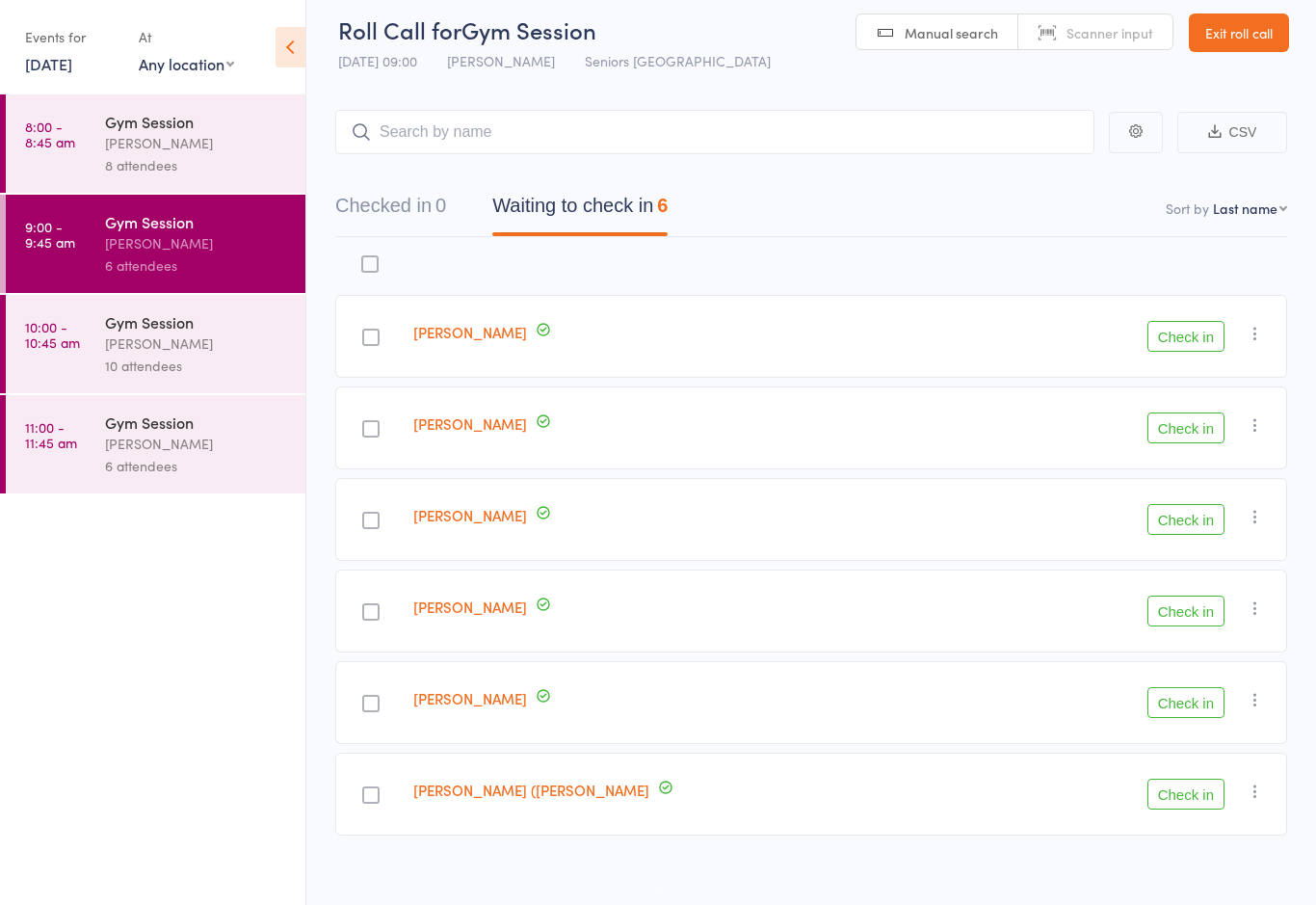
click at [1183, 613] on button "Check in" at bounding box center [1185, 610] width 77 height 31
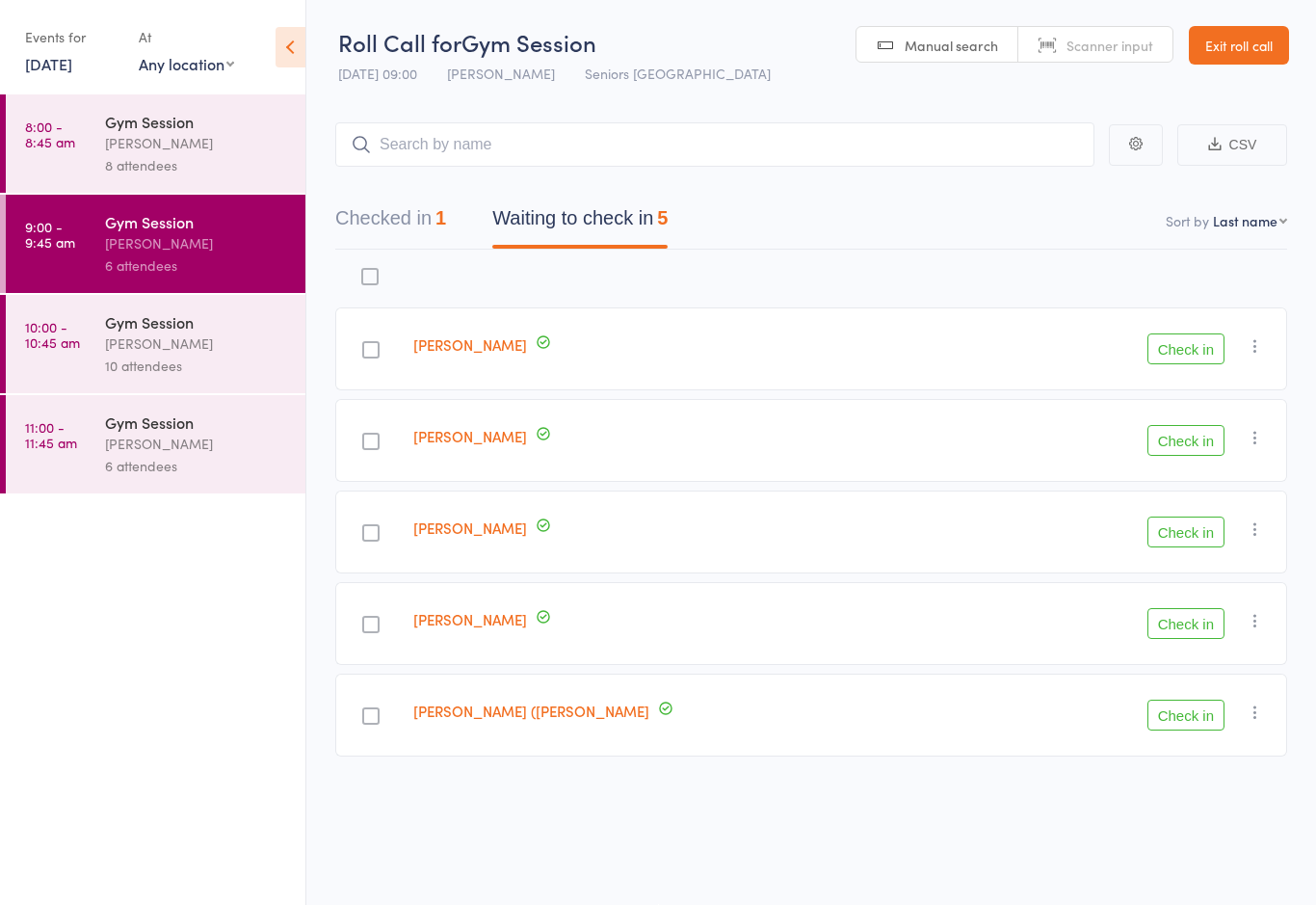
click at [1189, 521] on button "Check in" at bounding box center [1185, 531] width 77 height 31
click at [1184, 441] on button "Check in" at bounding box center [1185, 441] width 77 height 31
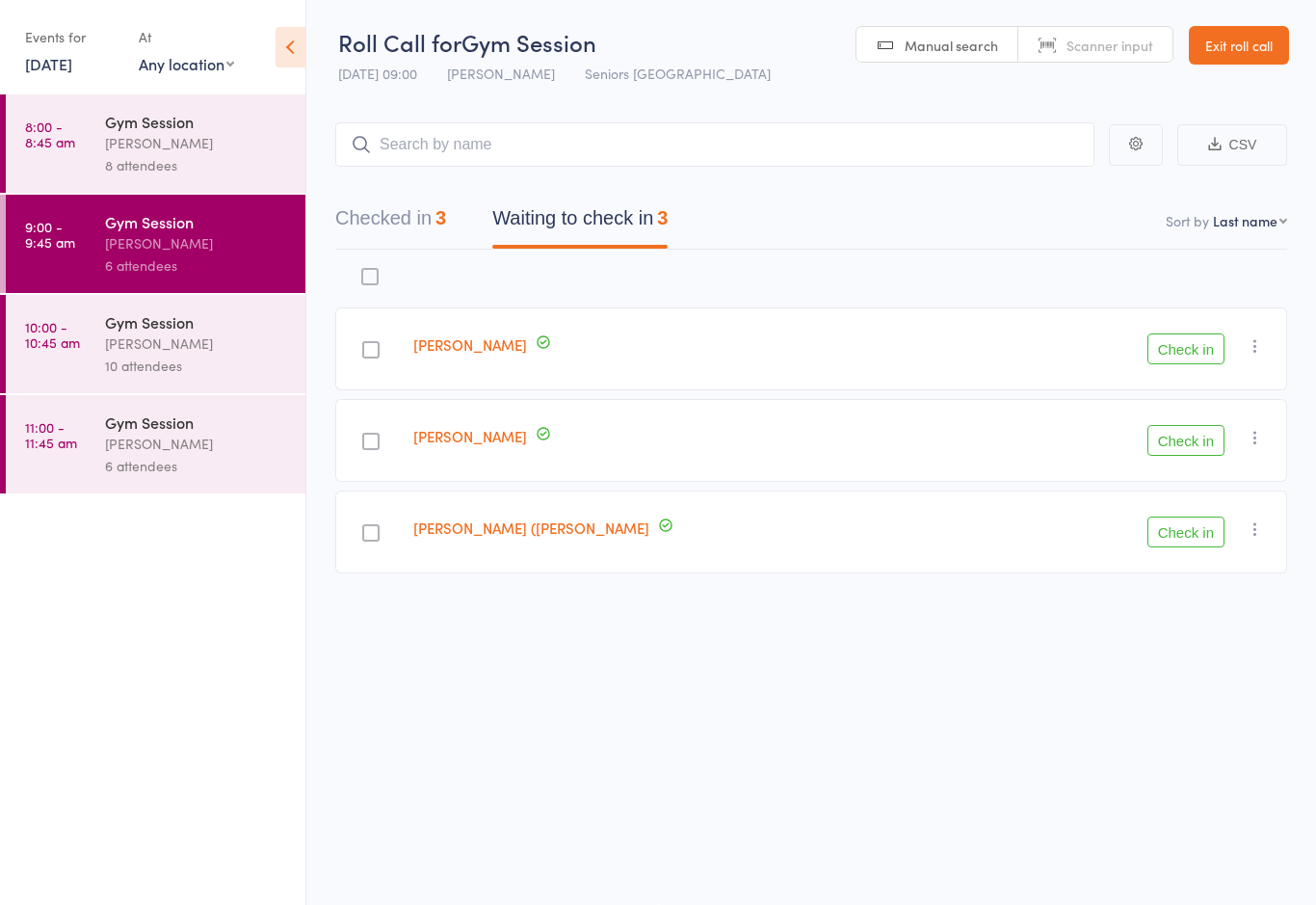
click at [1223, 351] on button "Check in" at bounding box center [1185, 349] width 77 height 31
click at [201, 114] on div "Gym Session" at bounding box center [197, 121] width 184 height 21
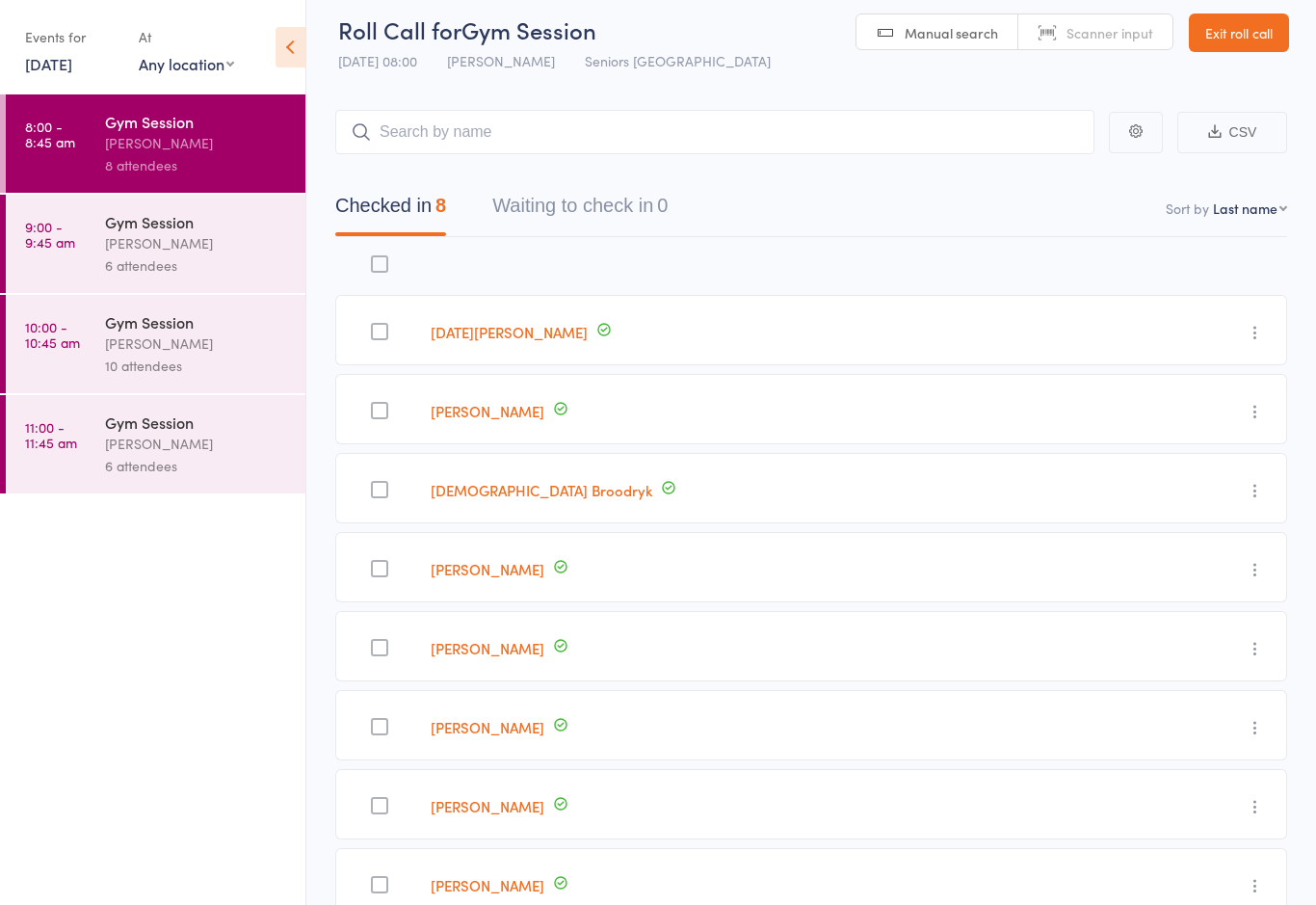
click at [164, 247] on div "[PERSON_NAME]" at bounding box center [197, 244] width 184 height 22
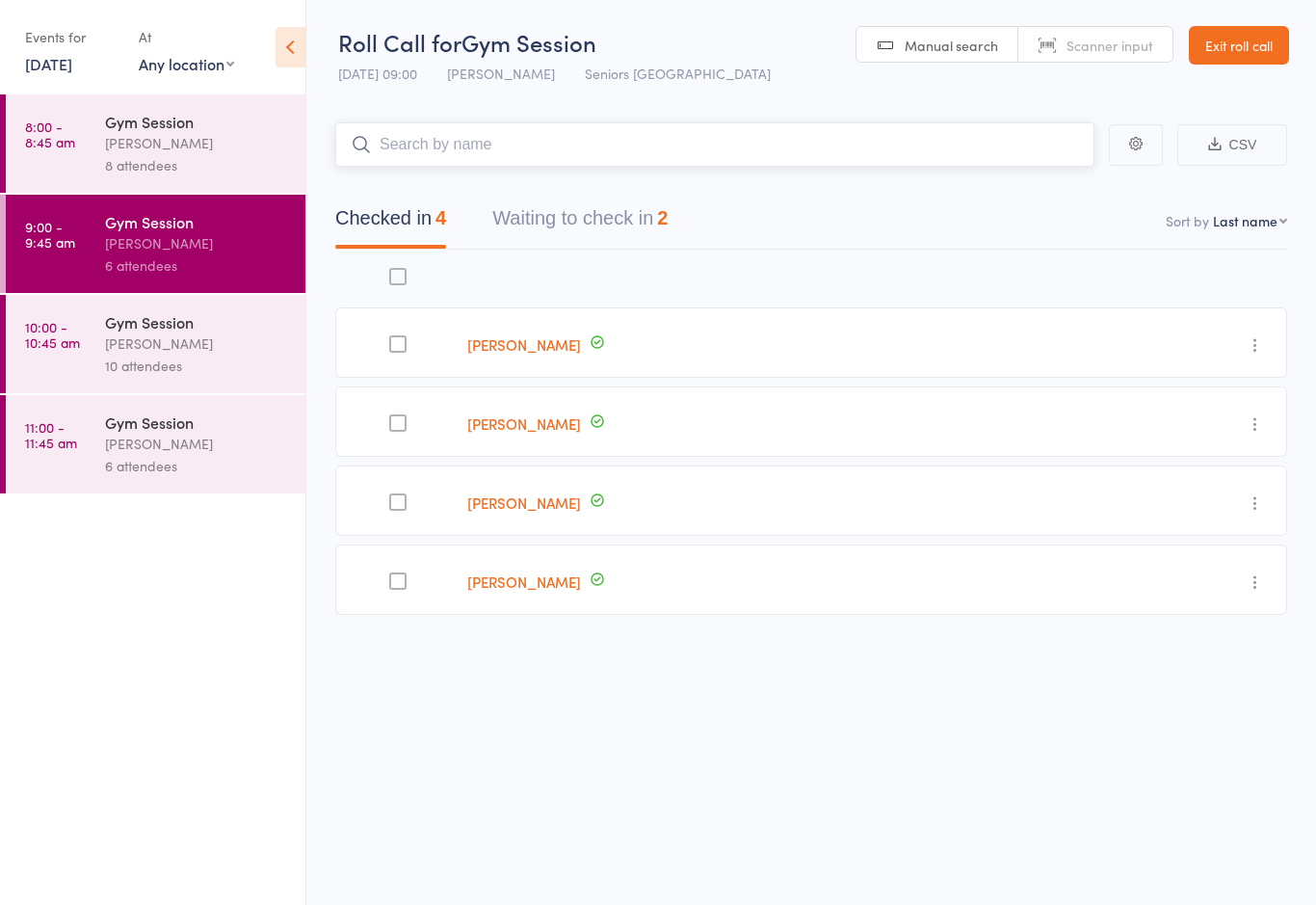
click at [580, 210] on button "Waiting to check in 2" at bounding box center [580, 223] width 176 height 51
click at [584, 204] on button "Waiting to check in 2" at bounding box center [580, 223] width 176 height 51
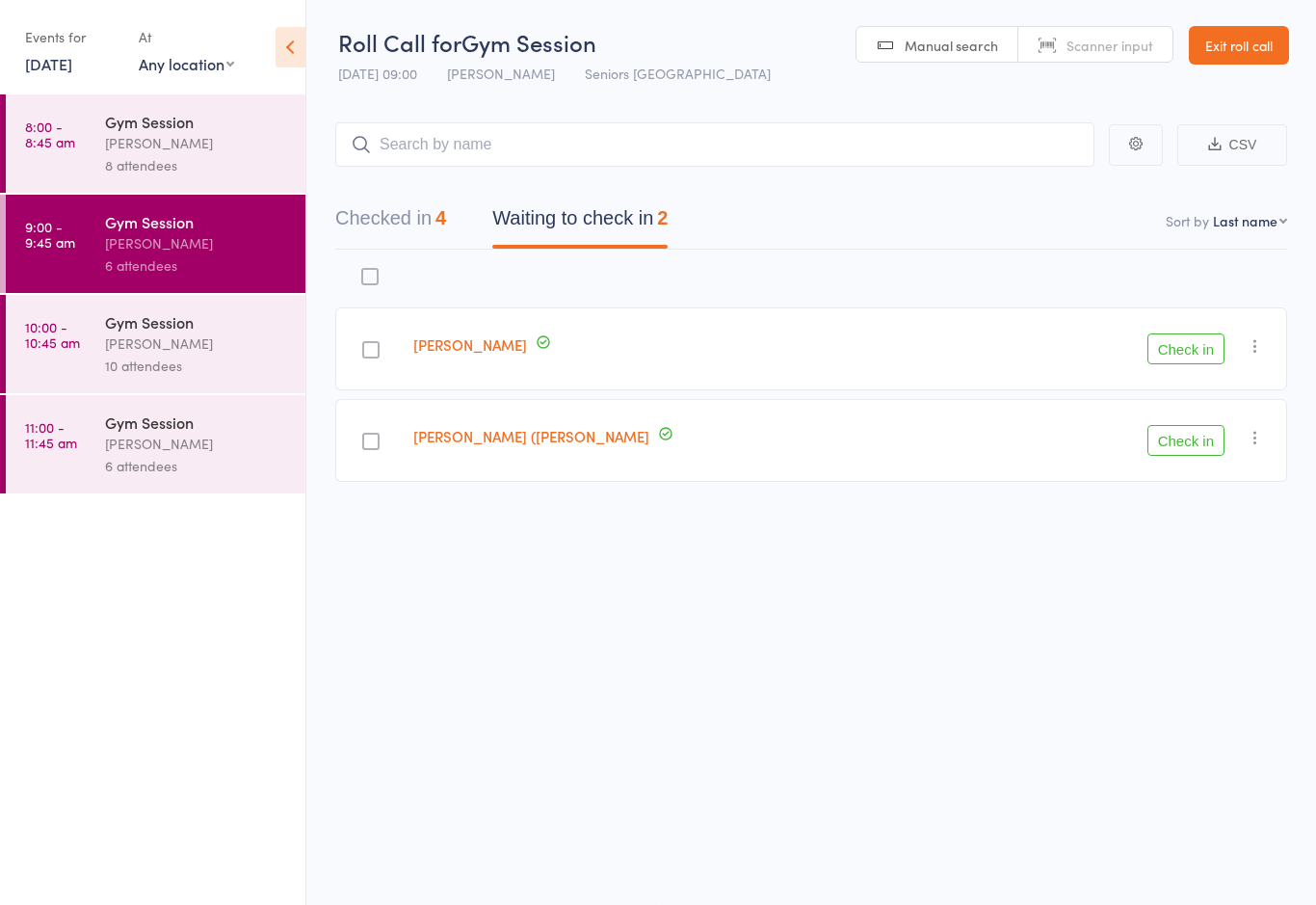
click at [1186, 440] on button "Check in" at bounding box center [1185, 441] width 77 height 31
click at [143, 344] on div "[PERSON_NAME]" at bounding box center [197, 344] width 184 height 22
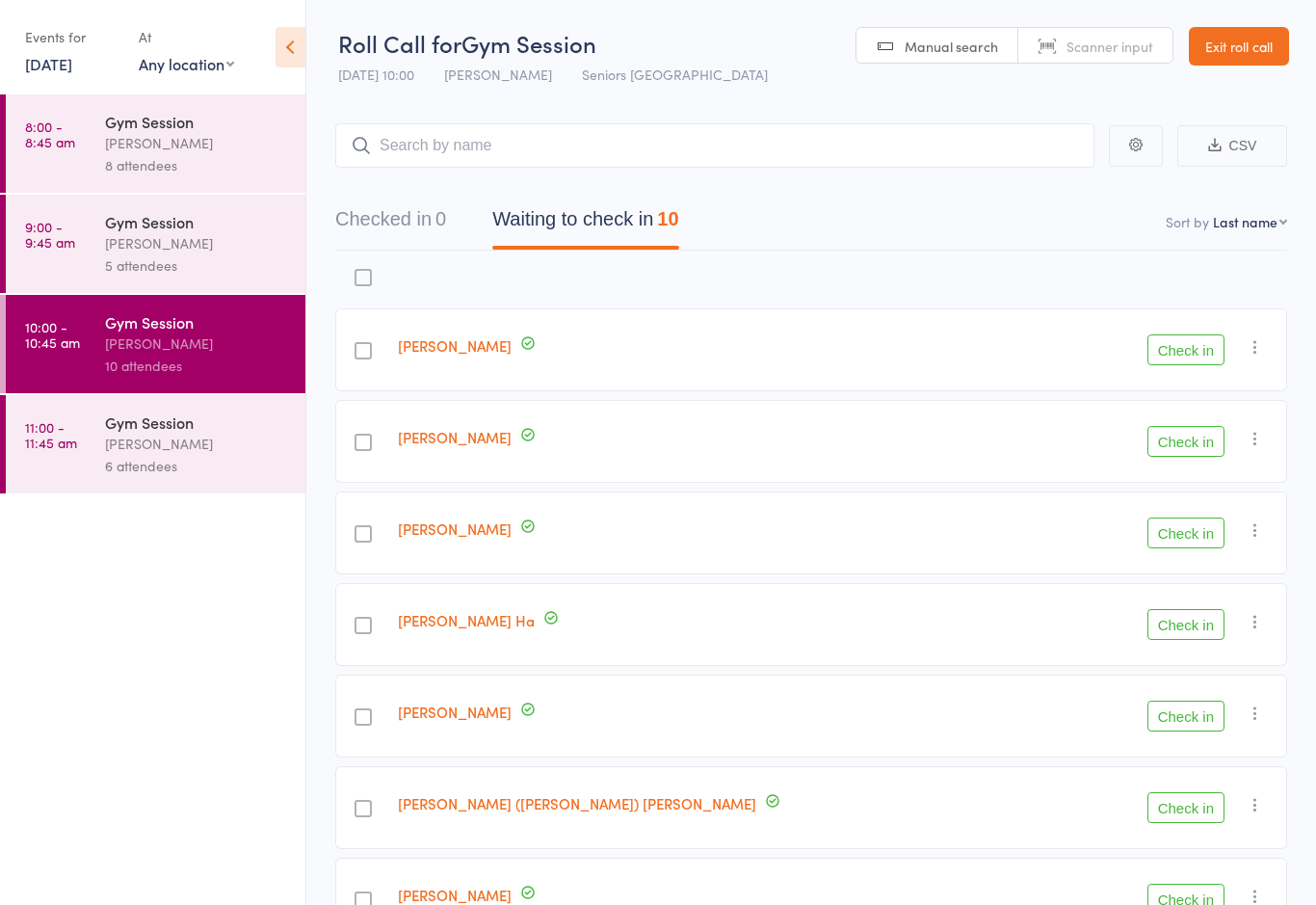
click at [1192, 353] on button "Check in" at bounding box center [1185, 350] width 77 height 31
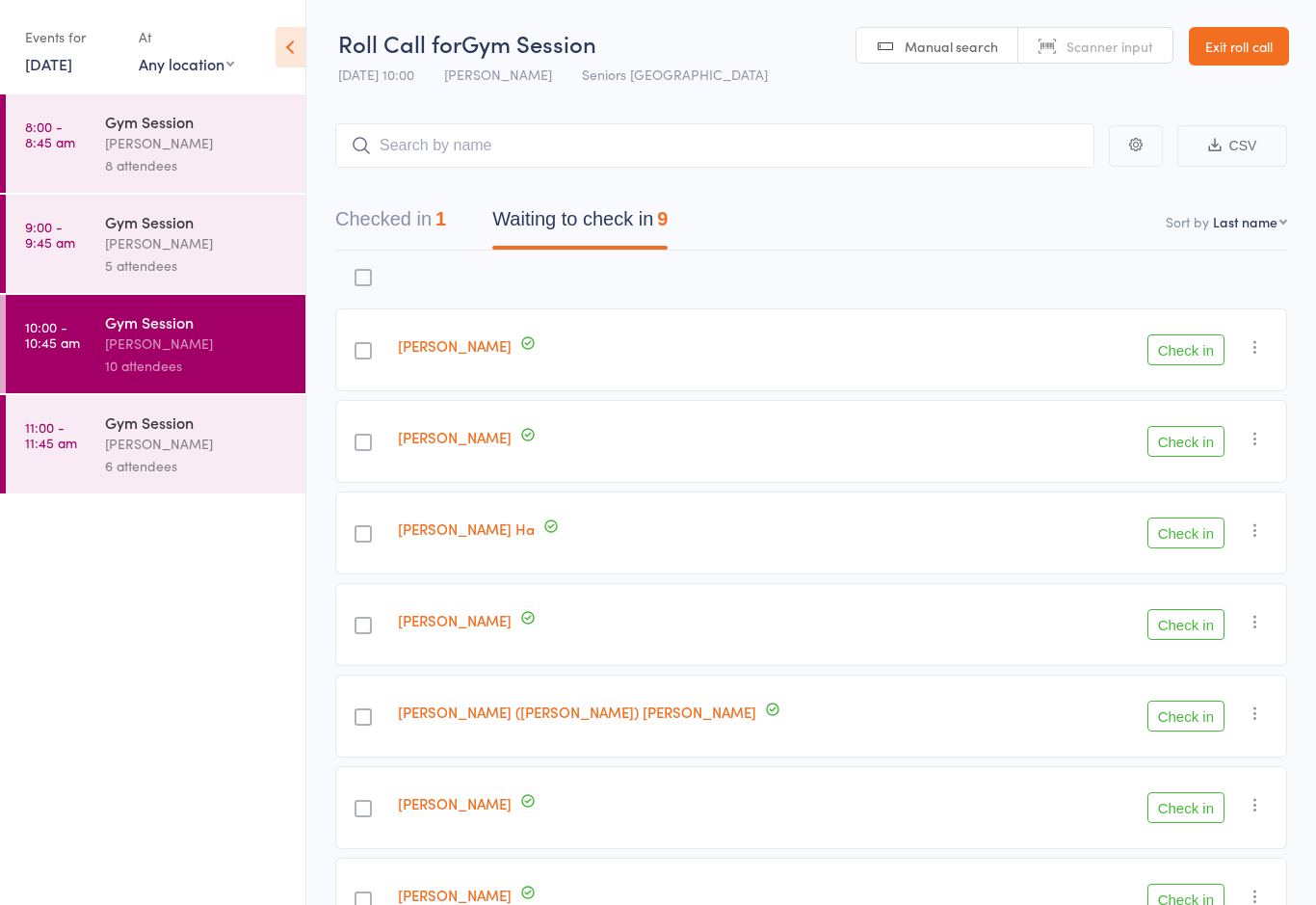
click at [1181, 454] on button "Check in" at bounding box center [1185, 441] width 77 height 31
click at [1177, 627] on button "Check in" at bounding box center [1185, 624] width 77 height 31
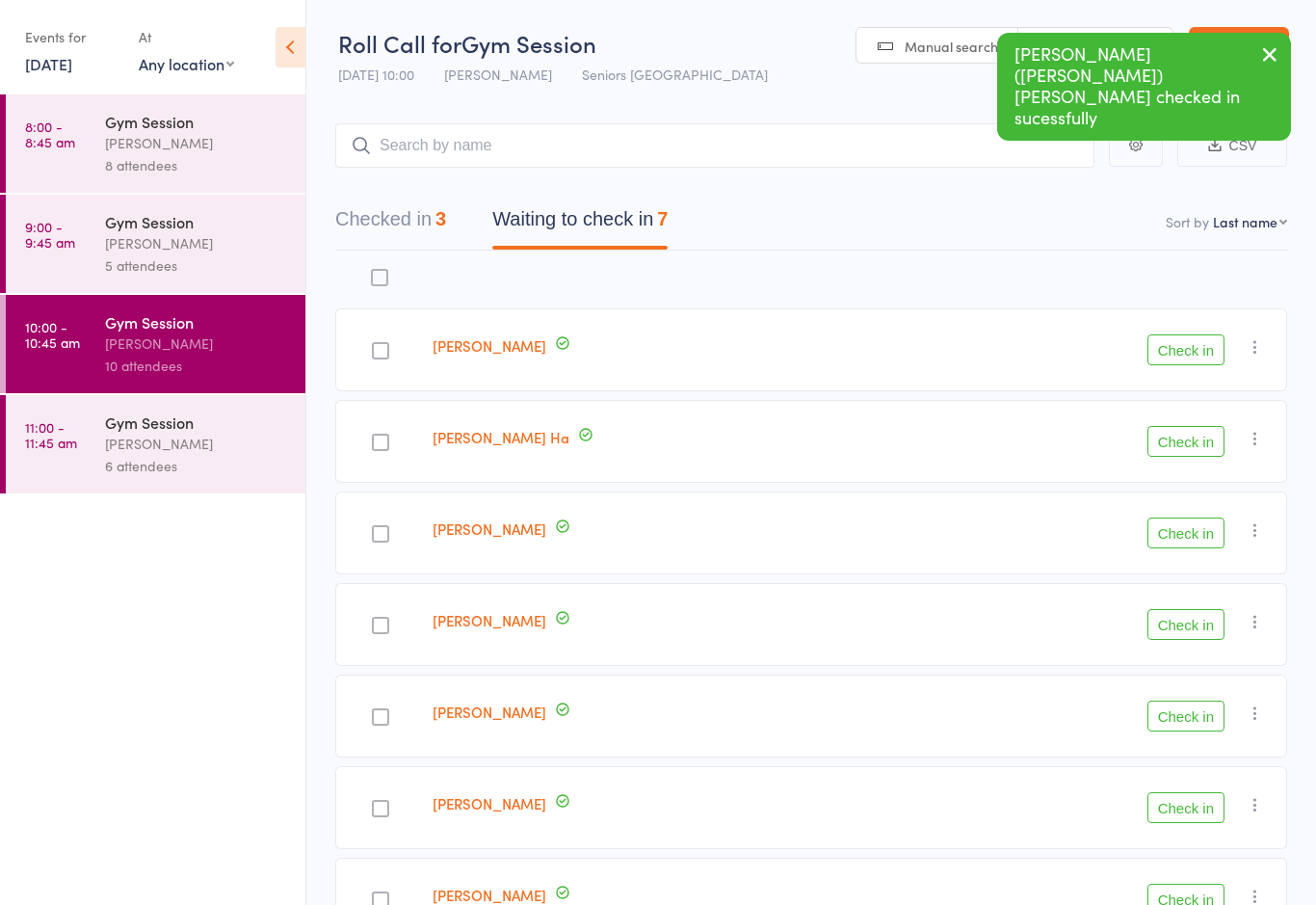
click at [1171, 439] on button "Check in" at bounding box center [1185, 441] width 77 height 31
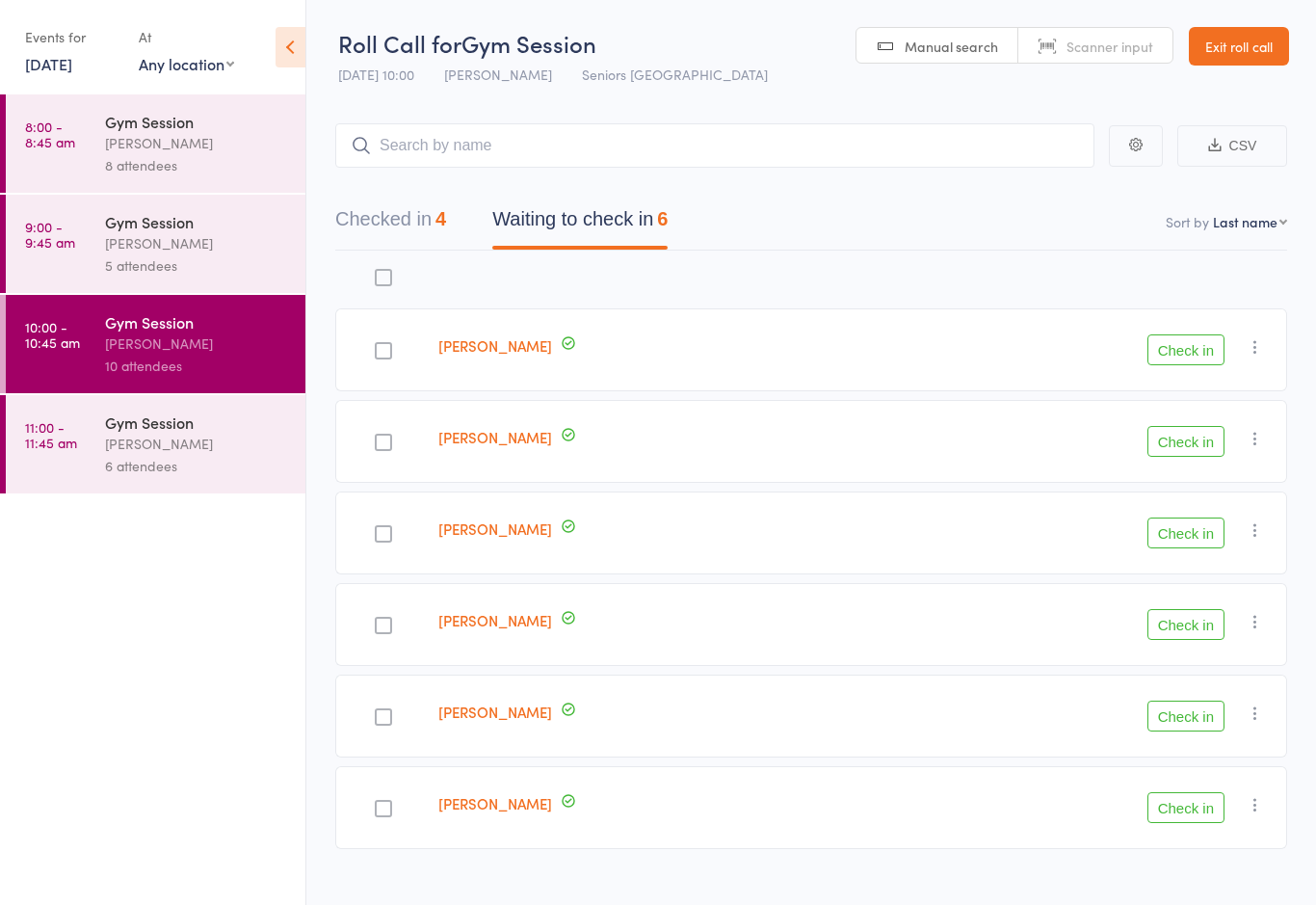
click at [385, 354] on div at bounding box center [382, 351] width 17 height 17
click at [378, 345] on input "checkbox" at bounding box center [378, 345] width 0 height 0
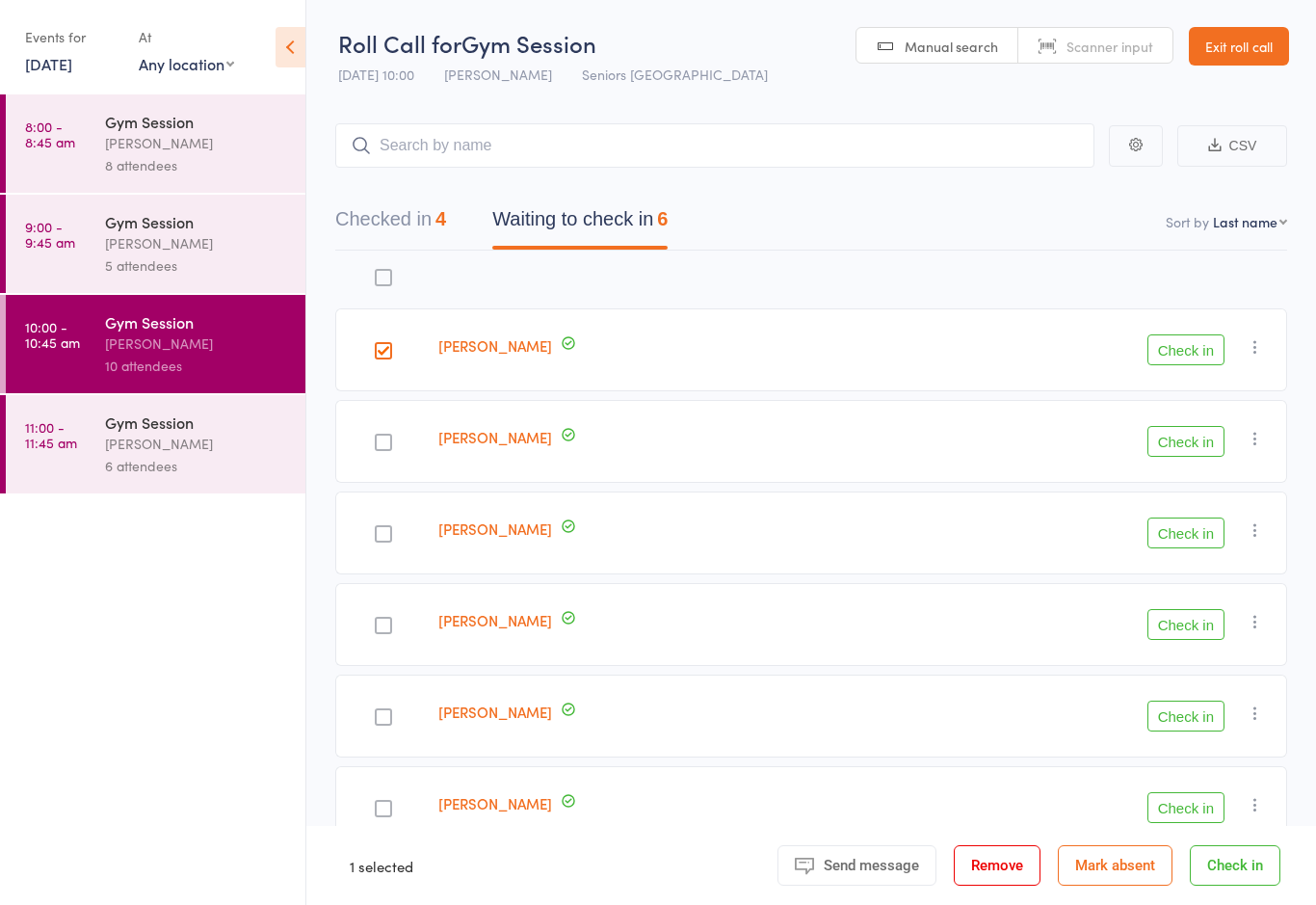
click at [1171, 352] on button "Check in" at bounding box center [1185, 350] width 77 height 31
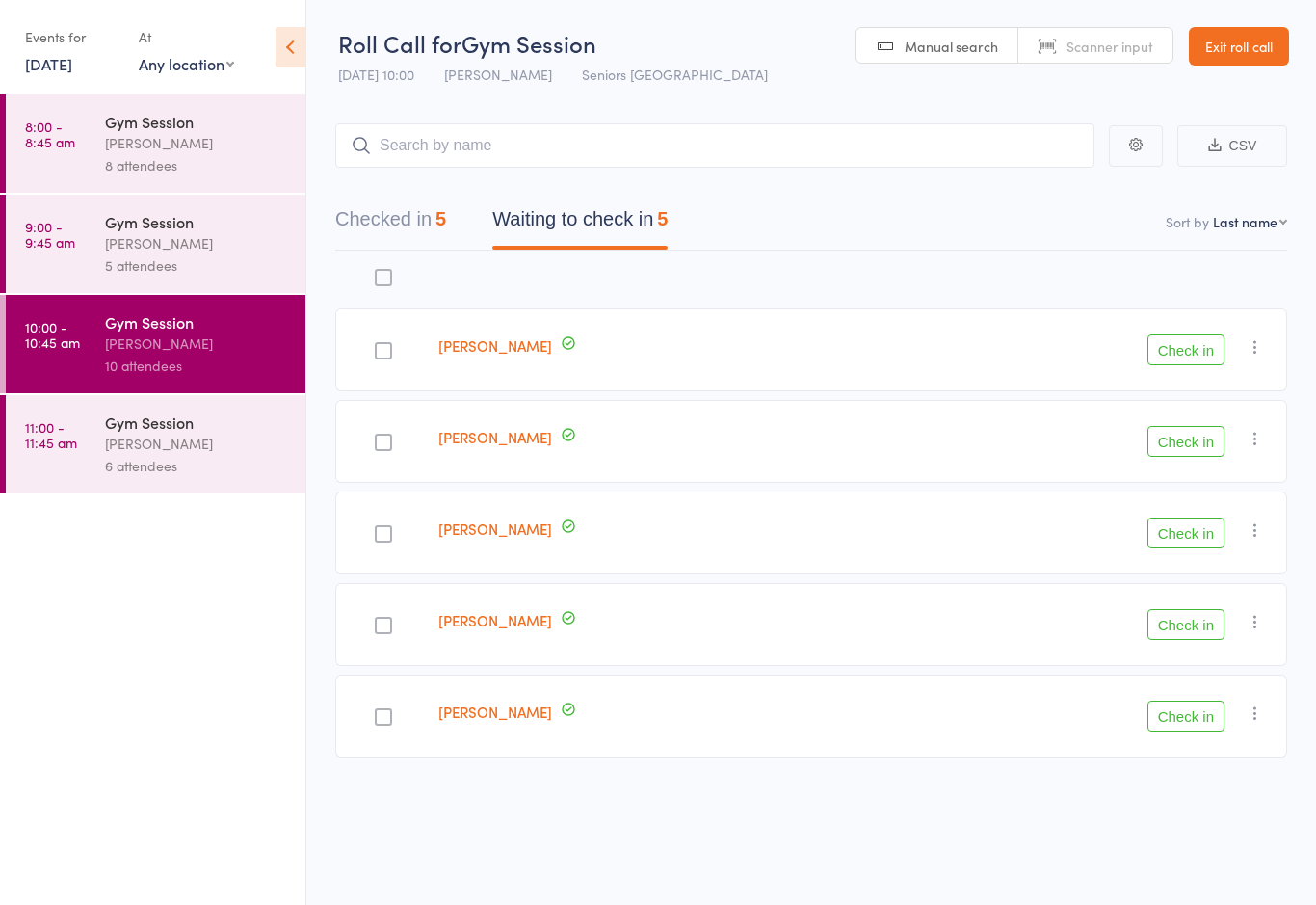
click at [466, 629] on link "George Muscat" at bounding box center [495, 620] width 114 height 20
click at [1182, 618] on button "Check in" at bounding box center [1185, 624] width 77 height 31
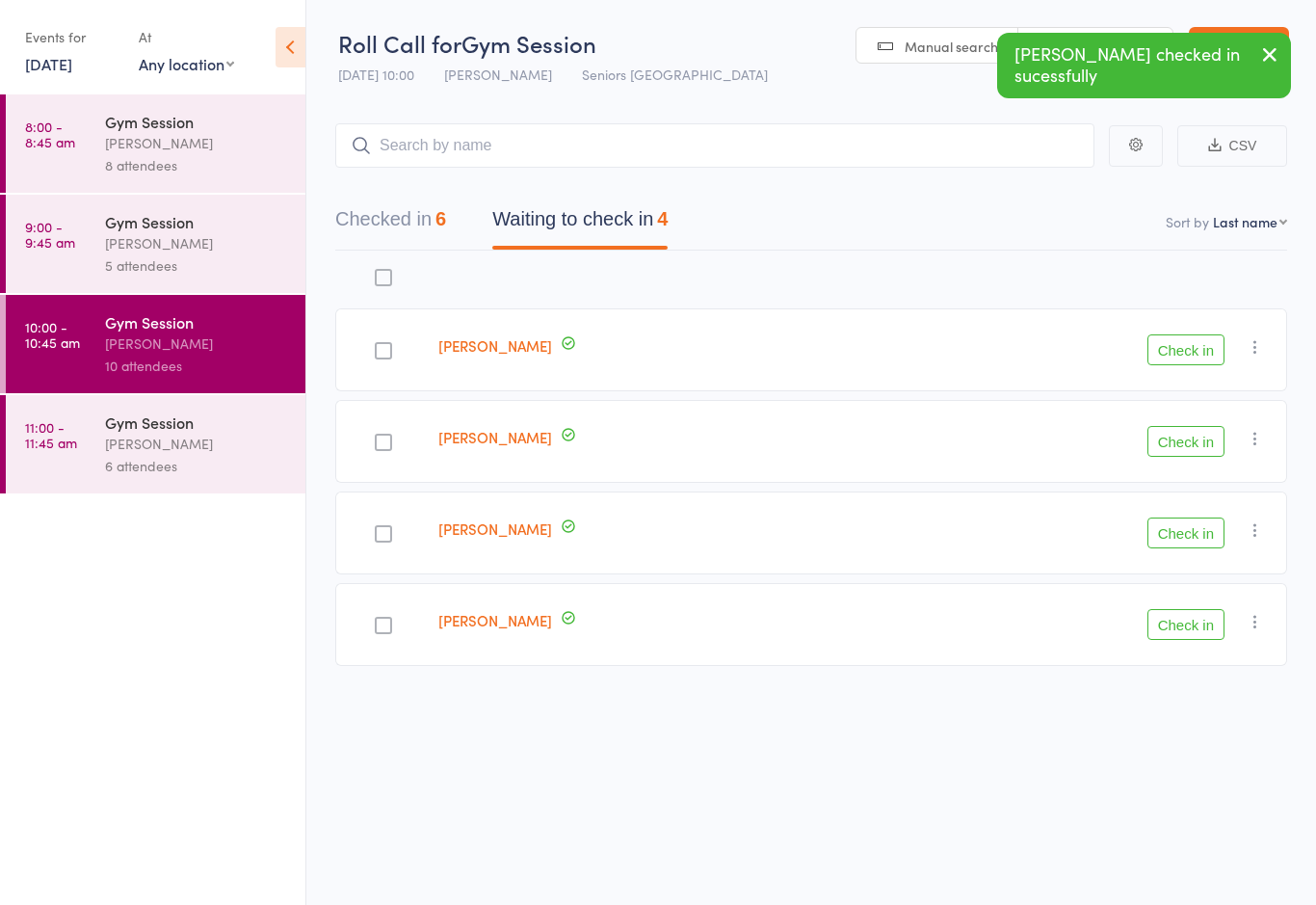
click at [1181, 529] on button "Check in" at bounding box center [1185, 532] width 77 height 31
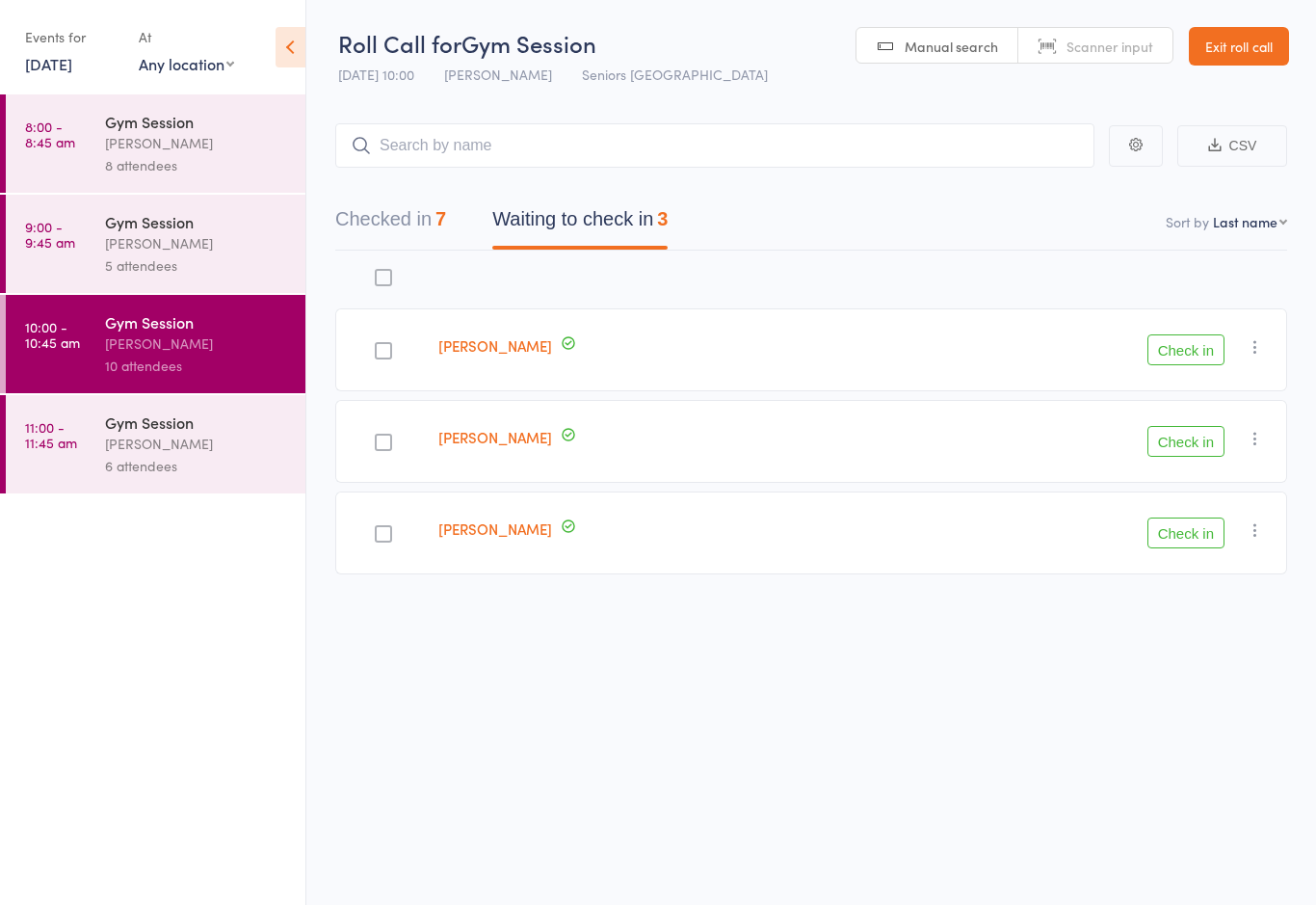
click at [1193, 420] on div "Check in Check in Send message Add Note Add Task Add Flag Remove Mark absent" at bounding box center [1077, 441] width 419 height 83
click at [1179, 450] on button "Check in" at bounding box center [1185, 441] width 77 height 31
click at [1178, 366] on button "Check in" at bounding box center [1185, 350] width 77 height 31
click at [172, 261] on div "5 attendees" at bounding box center [197, 266] width 184 height 22
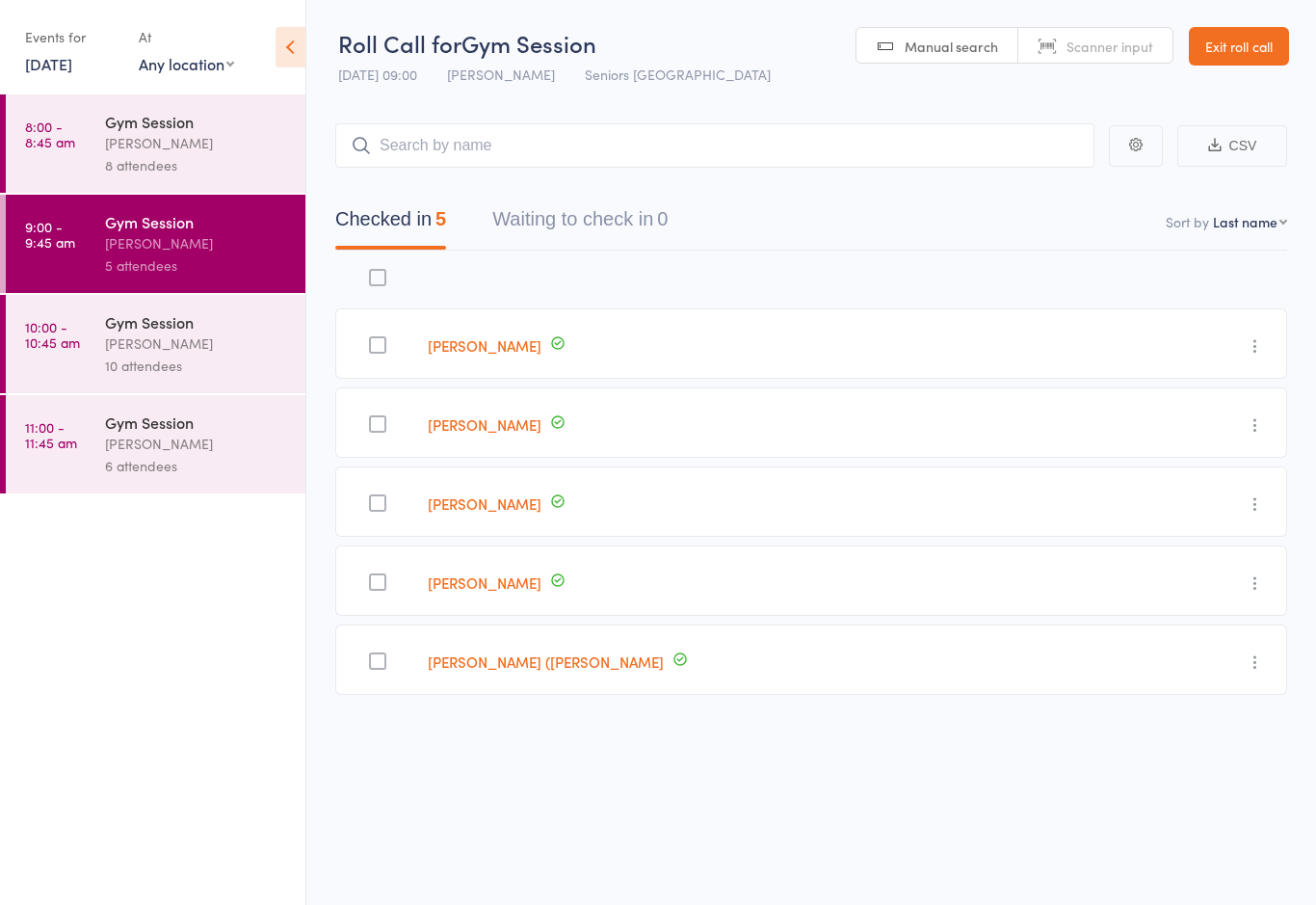
click at [122, 454] on div "[PERSON_NAME]" at bounding box center [197, 444] width 184 height 22
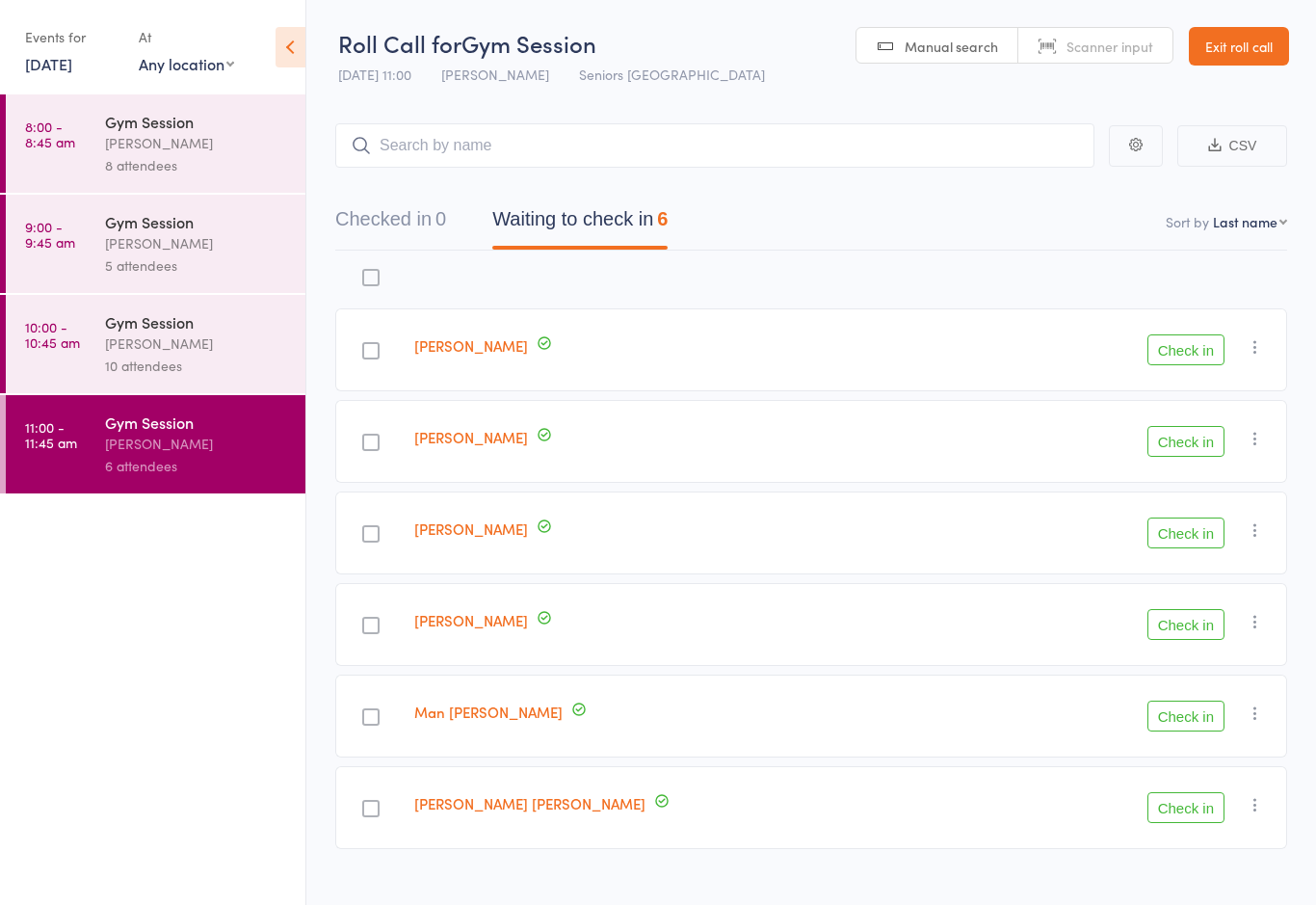
click at [174, 340] on div "[PERSON_NAME]" at bounding box center [197, 344] width 184 height 22
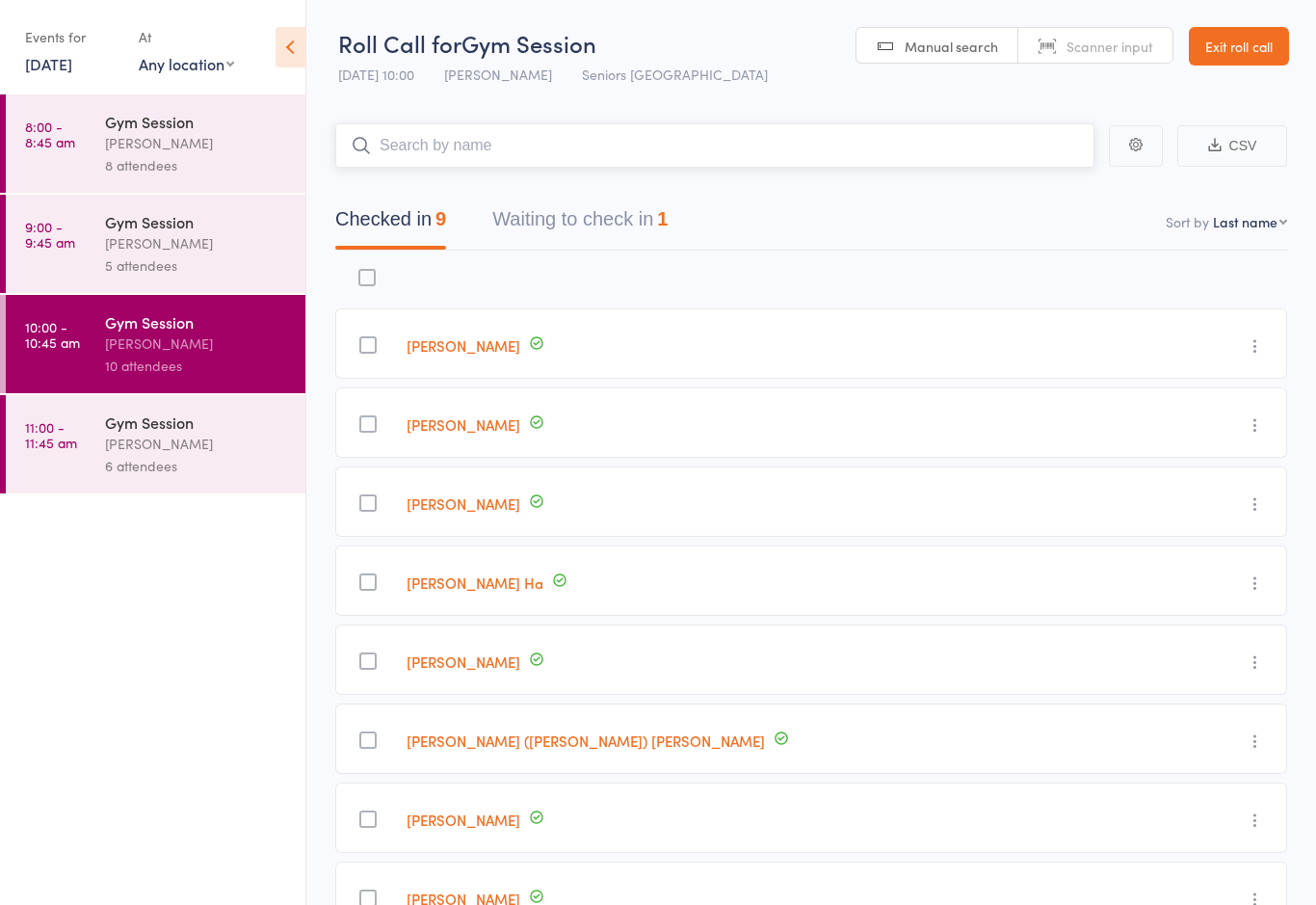
click at [591, 209] on button "Waiting to check in 1" at bounding box center [580, 224] width 176 height 51
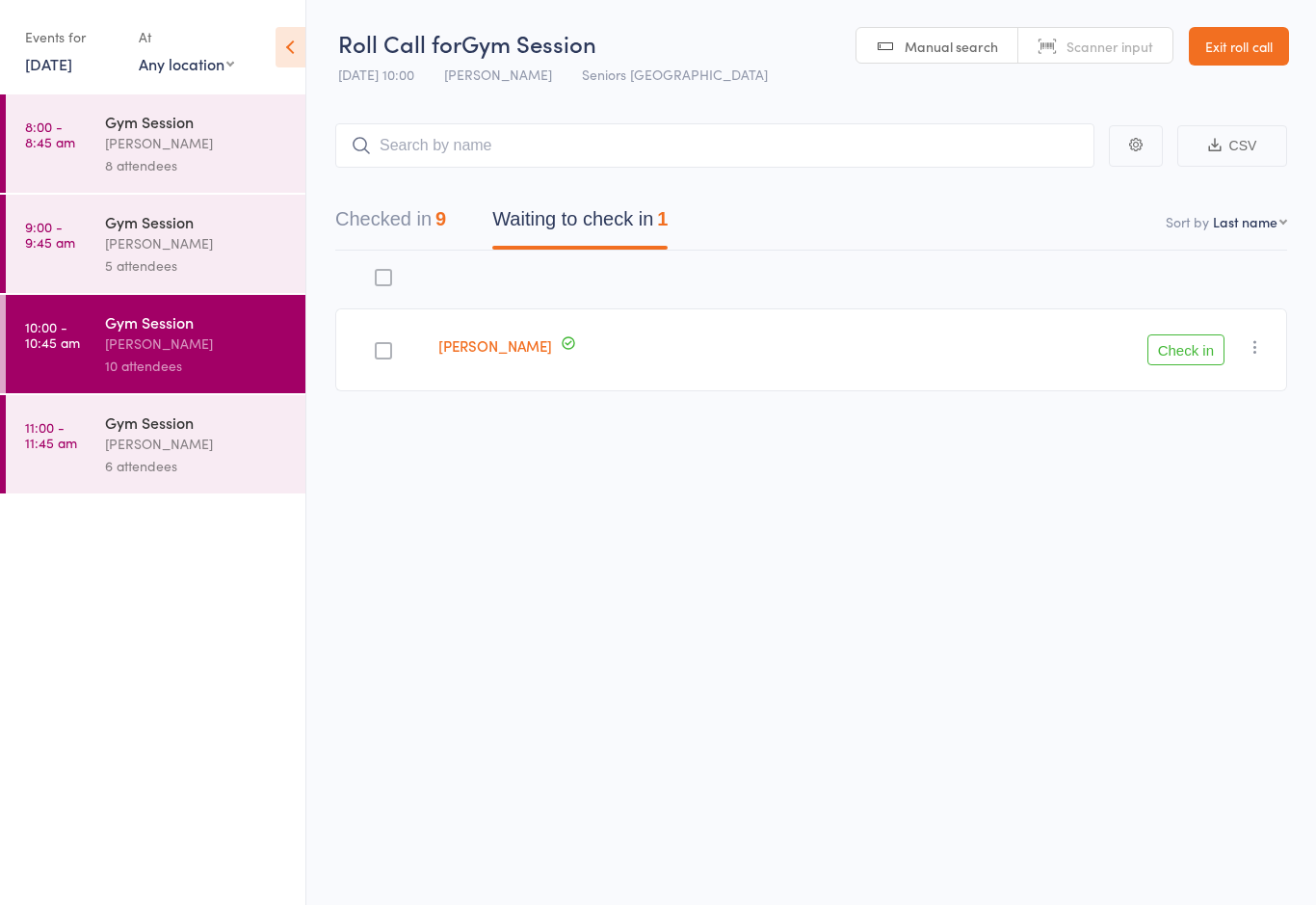
click at [134, 449] on div "[PERSON_NAME]" at bounding box center [197, 444] width 184 height 22
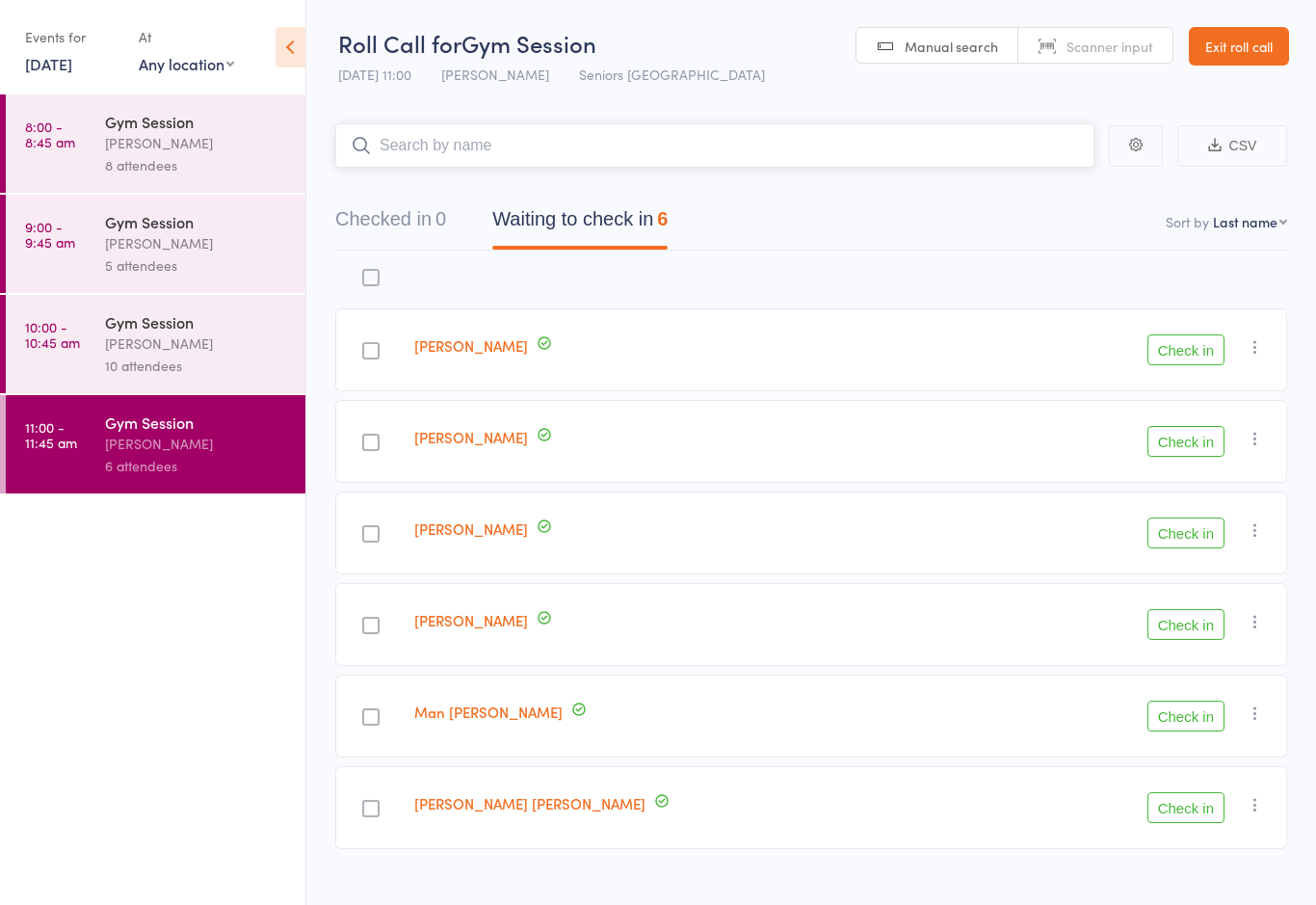
scroll to position [33, 0]
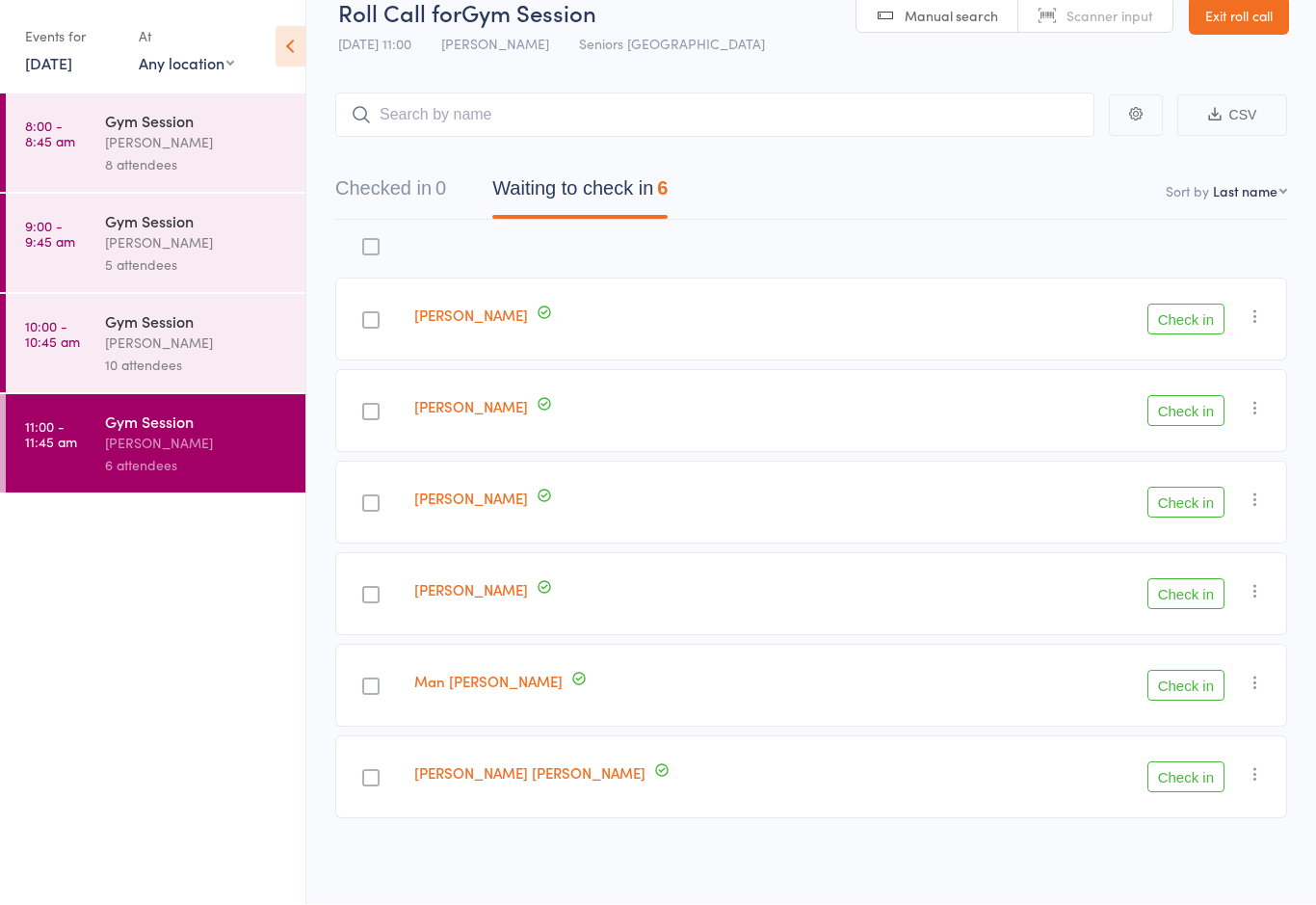
click at [179, 347] on div "[PERSON_NAME]" at bounding box center [197, 344] width 184 height 22
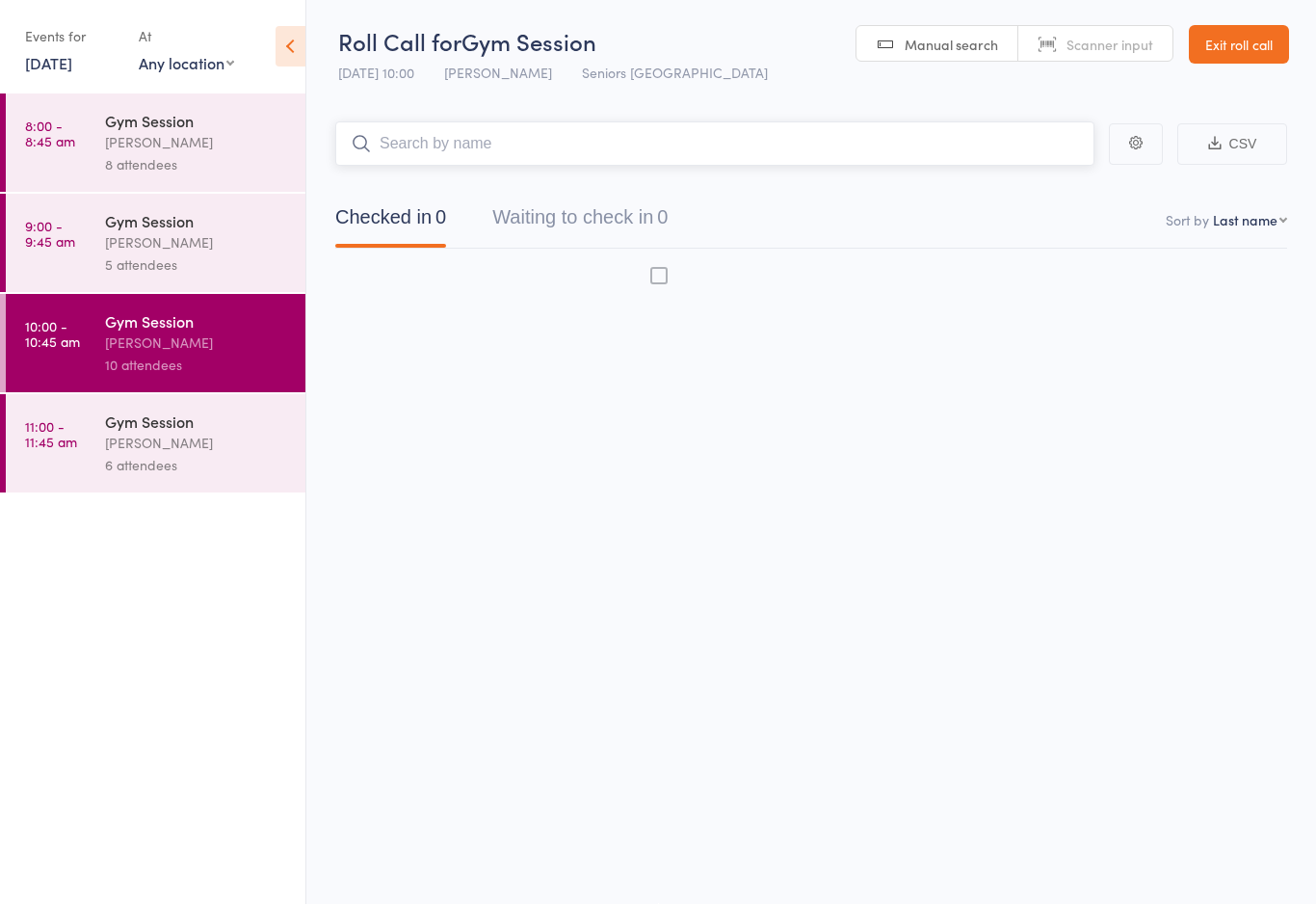
scroll to position [14, 0]
click at [240, 351] on div "[PERSON_NAME]" at bounding box center [197, 344] width 184 height 22
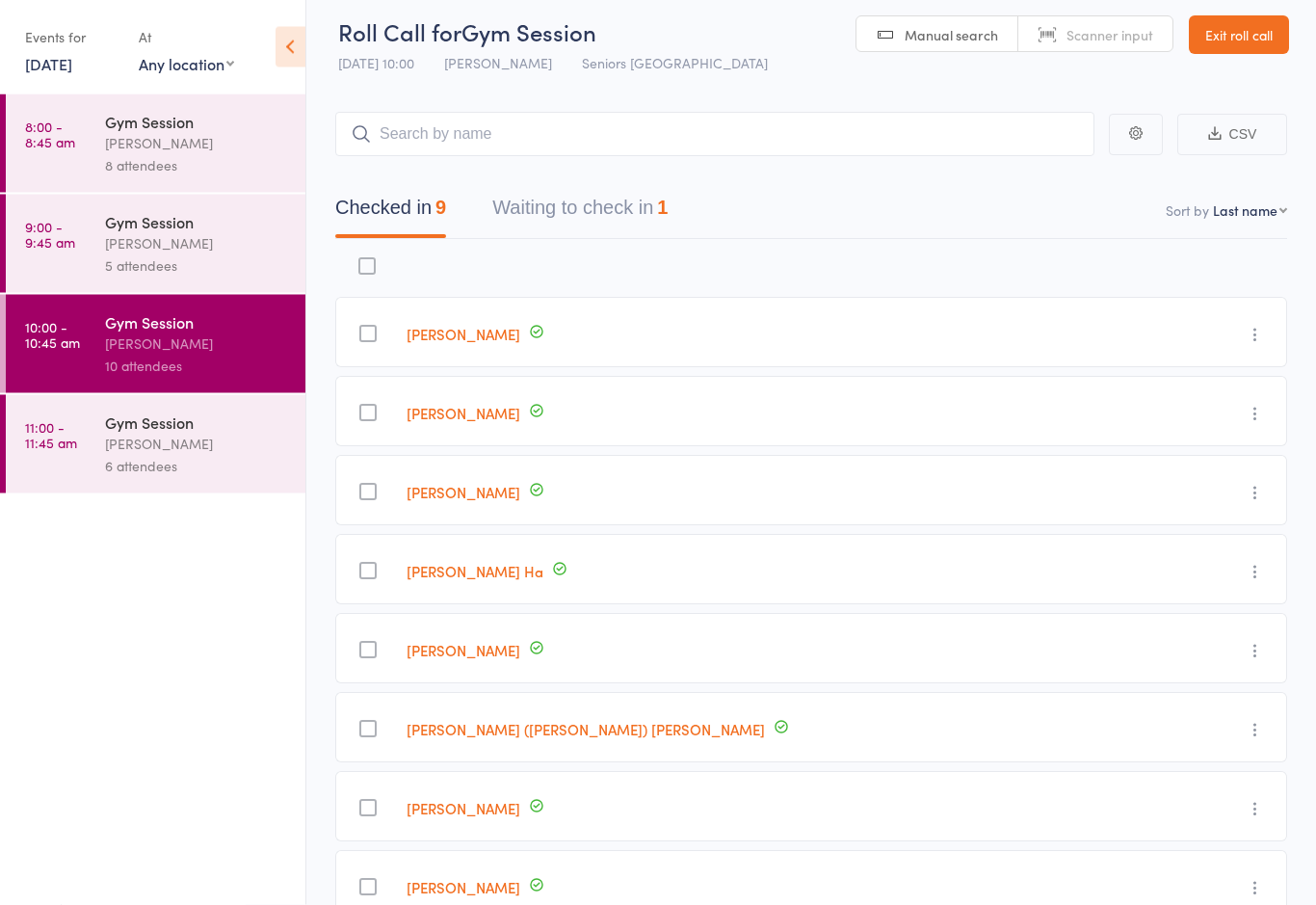
scroll to position [0, 0]
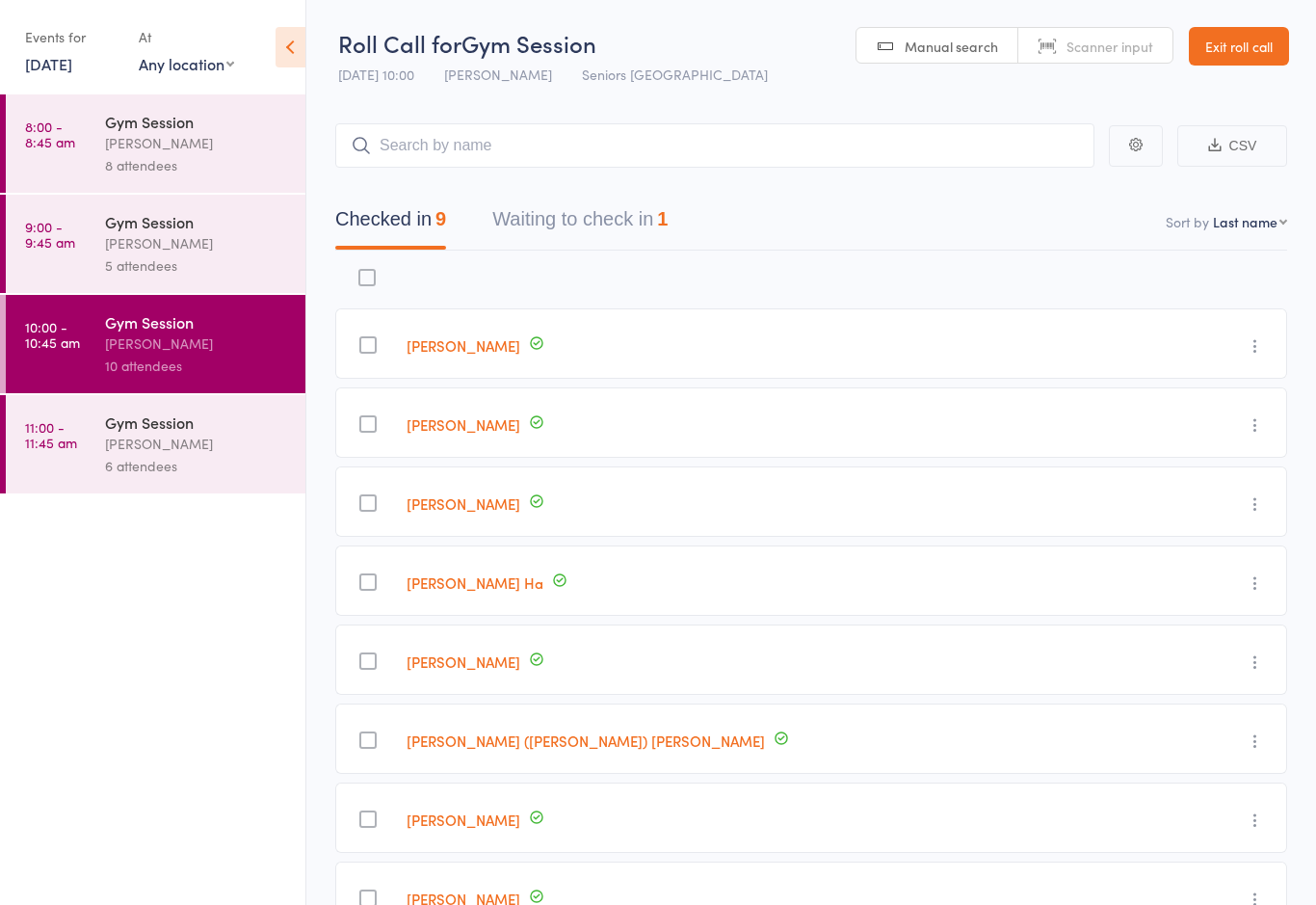
click at [204, 453] on div "[PERSON_NAME]" at bounding box center [197, 444] width 184 height 22
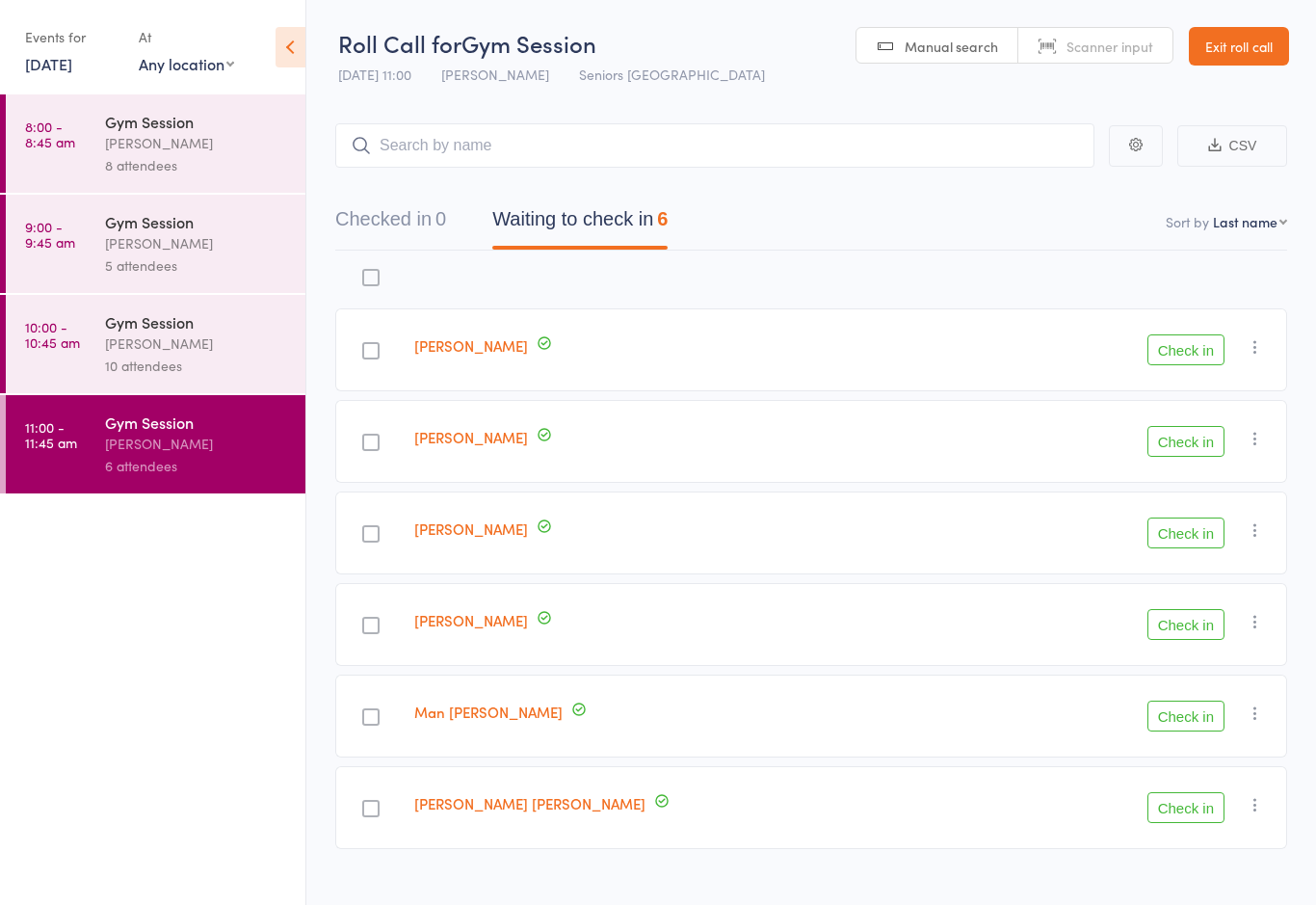
scroll to position [33, 0]
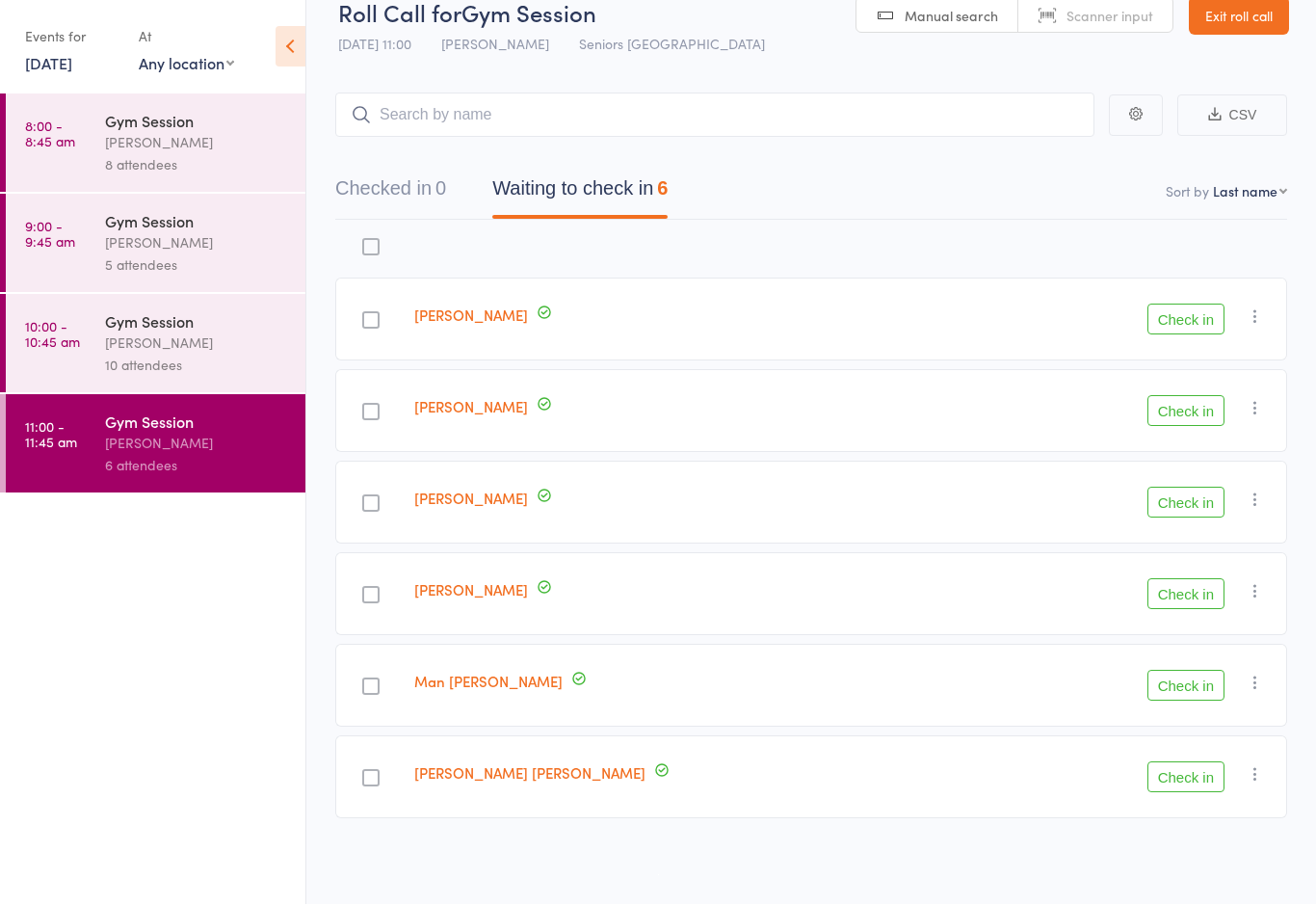
click at [239, 254] on div "[PERSON_NAME]" at bounding box center [197, 244] width 184 height 22
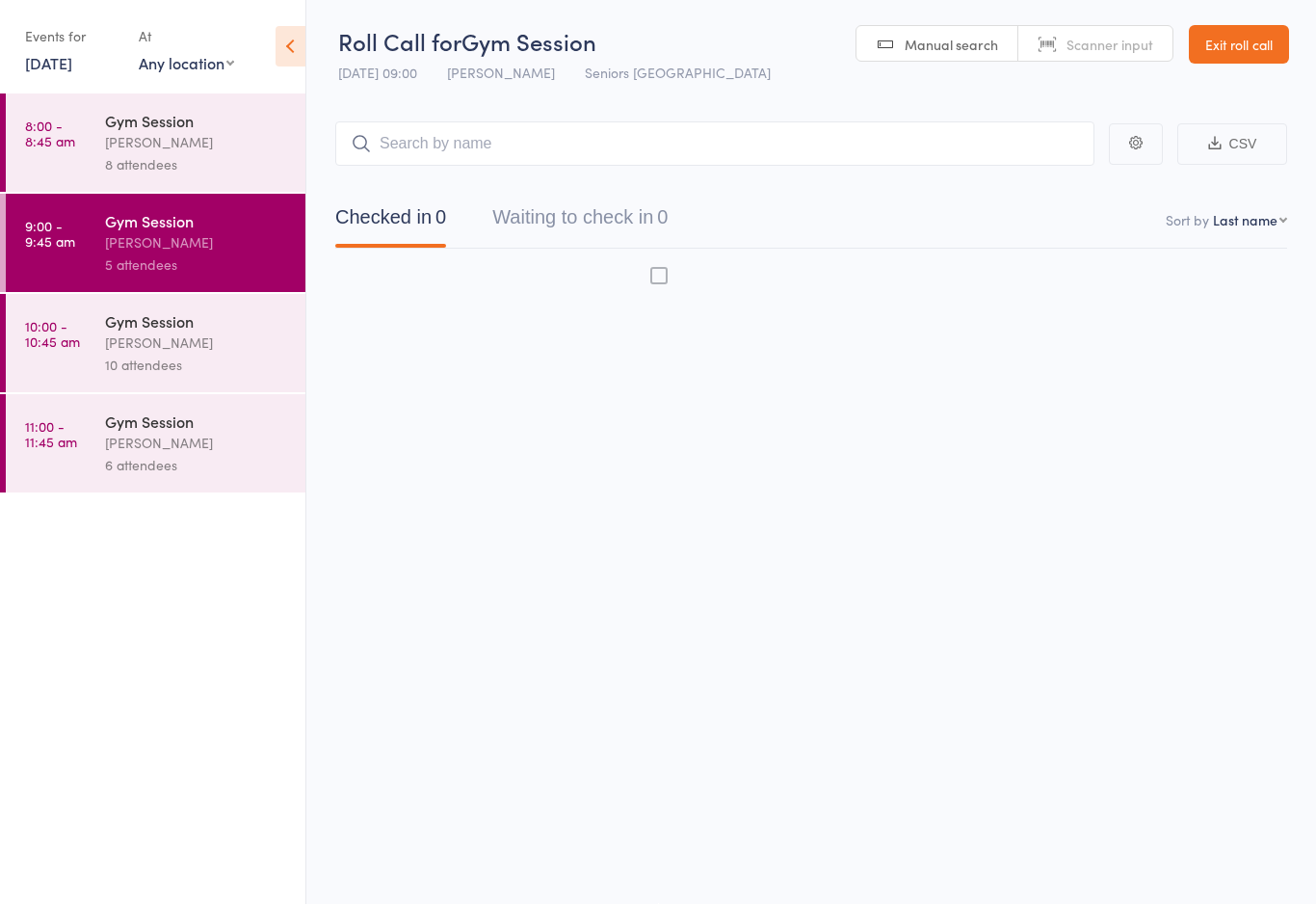
scroll to position [14, 0]
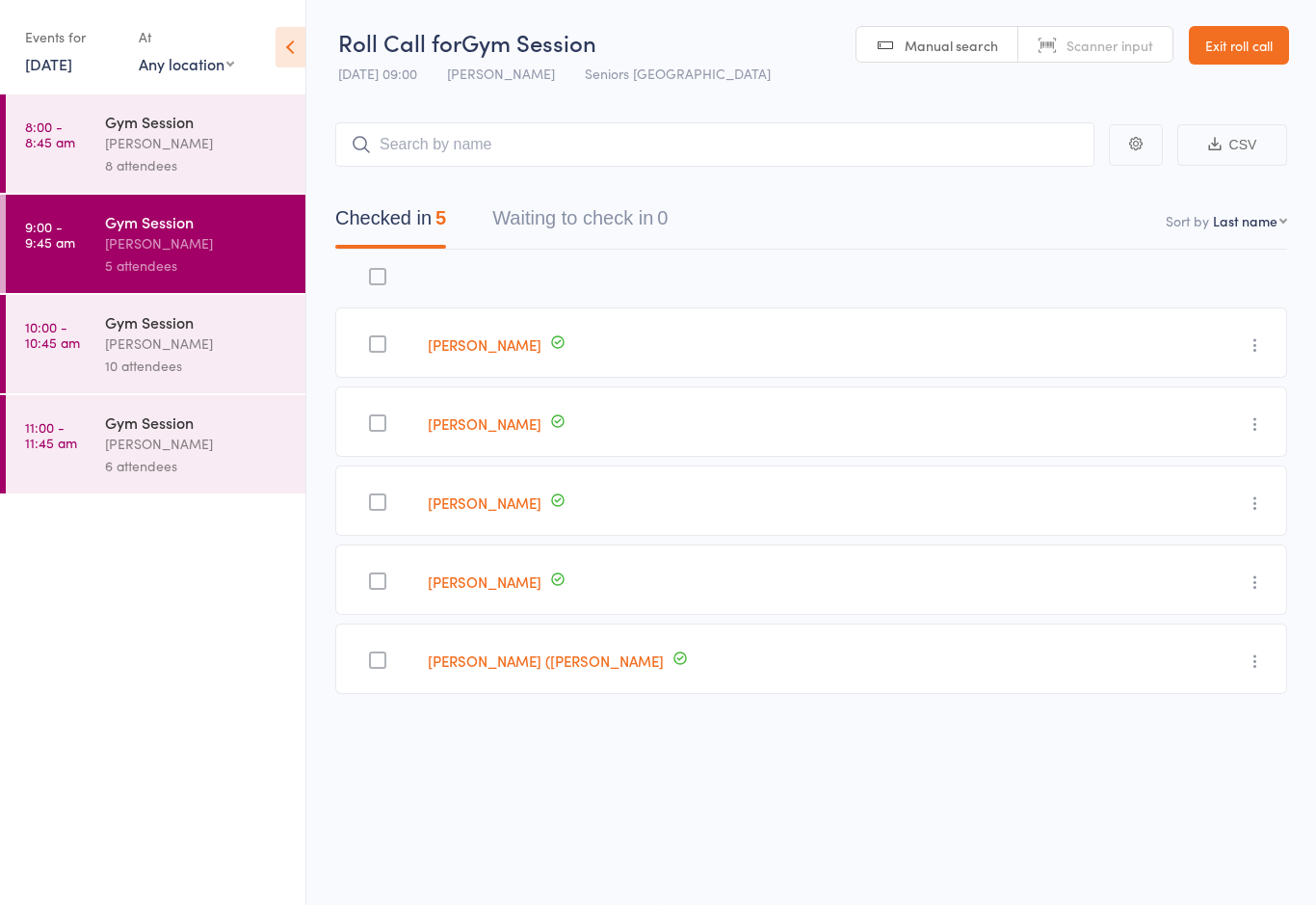
click at [225, 366] on div "10 attendees" at bounding box center [197, 366] width 184 height 22
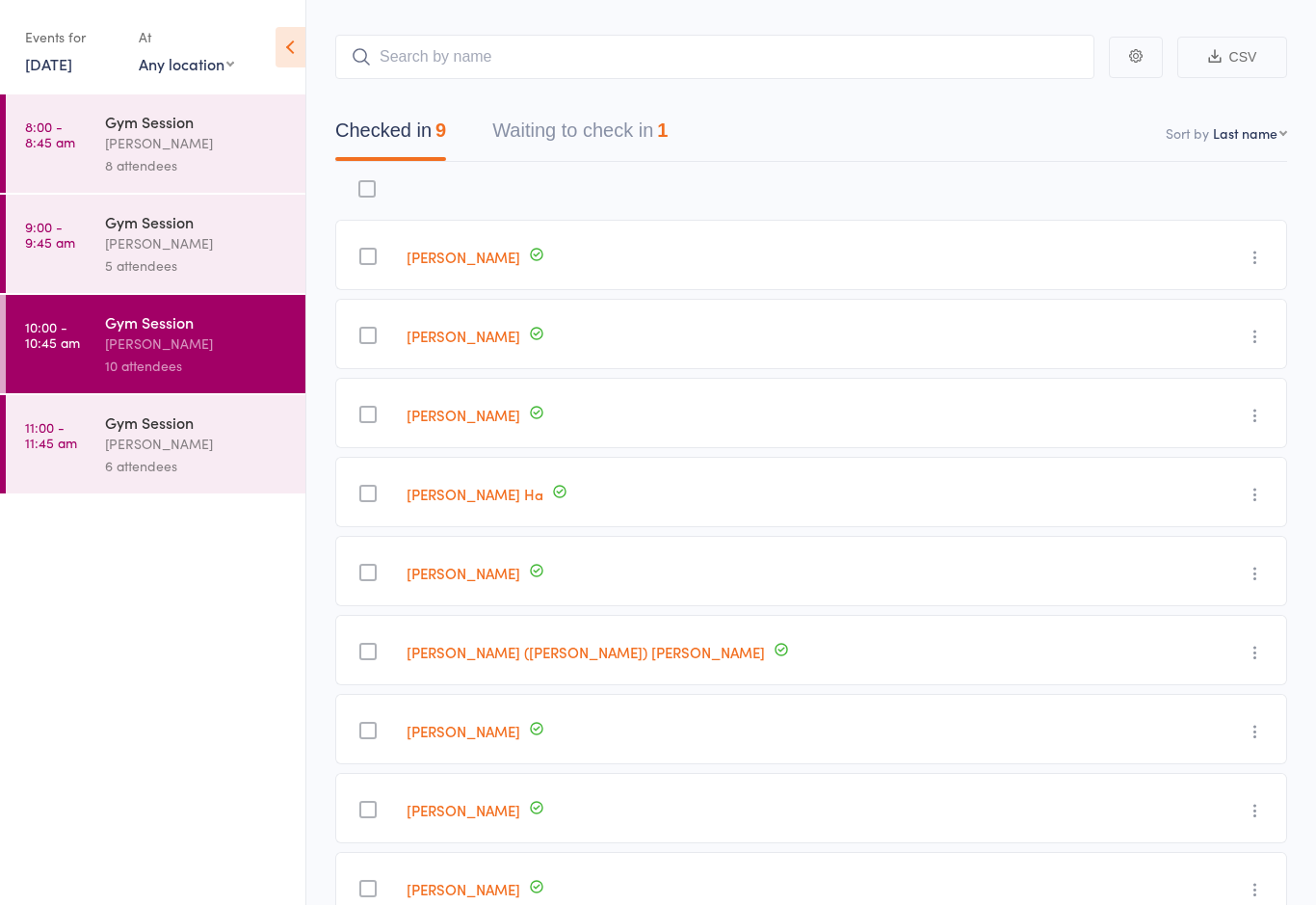
scroll to position [88, 0]
click at [242, 470] on div "6 attendees" at bounding box center [197, 465] width 184 height 22
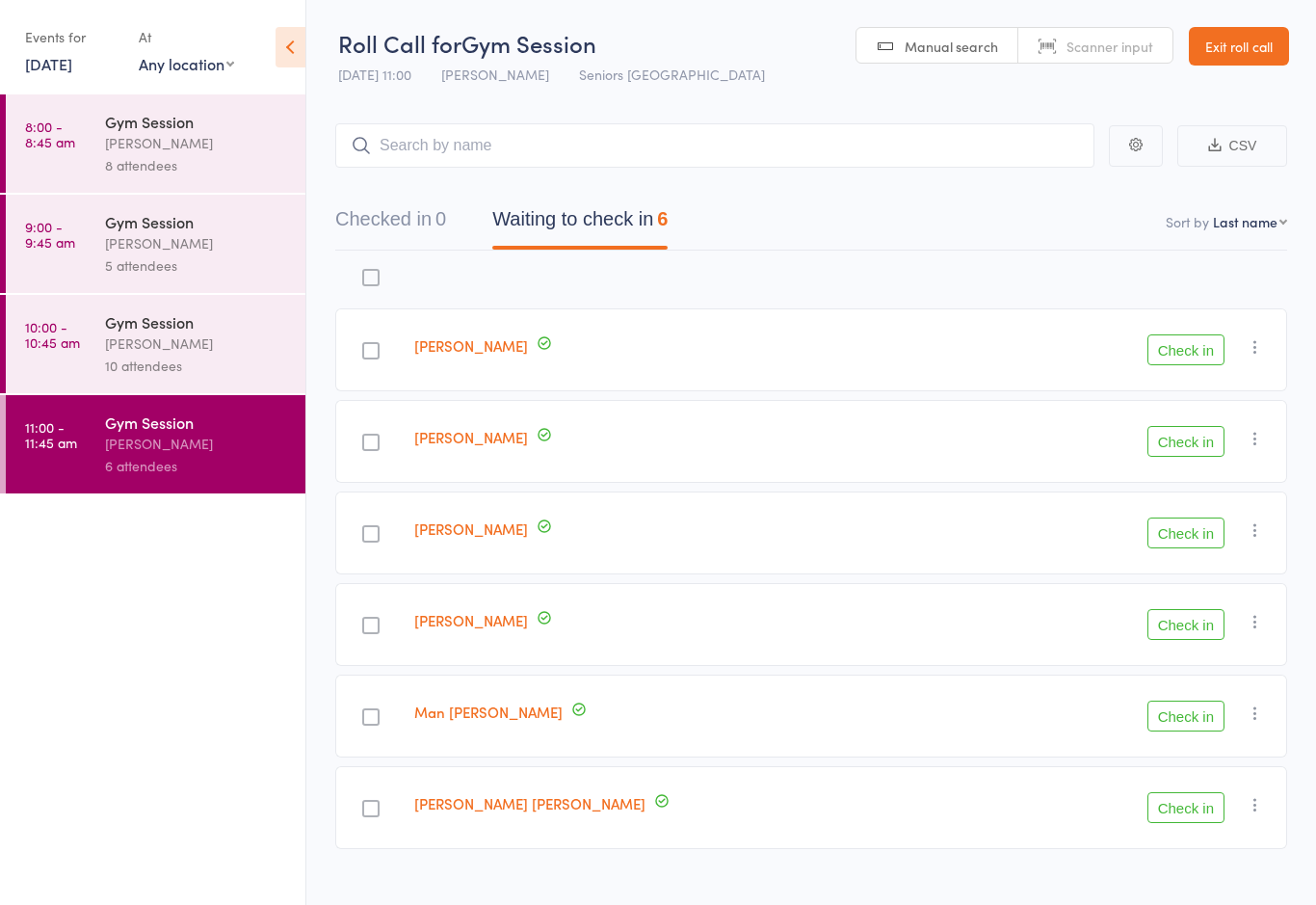
click at [379, 442] on div at bounding box center [370, 442] width 17 height 17
click at [366, 437] on input "checkbox" at bounding box center [366, 437] width 0 height 0
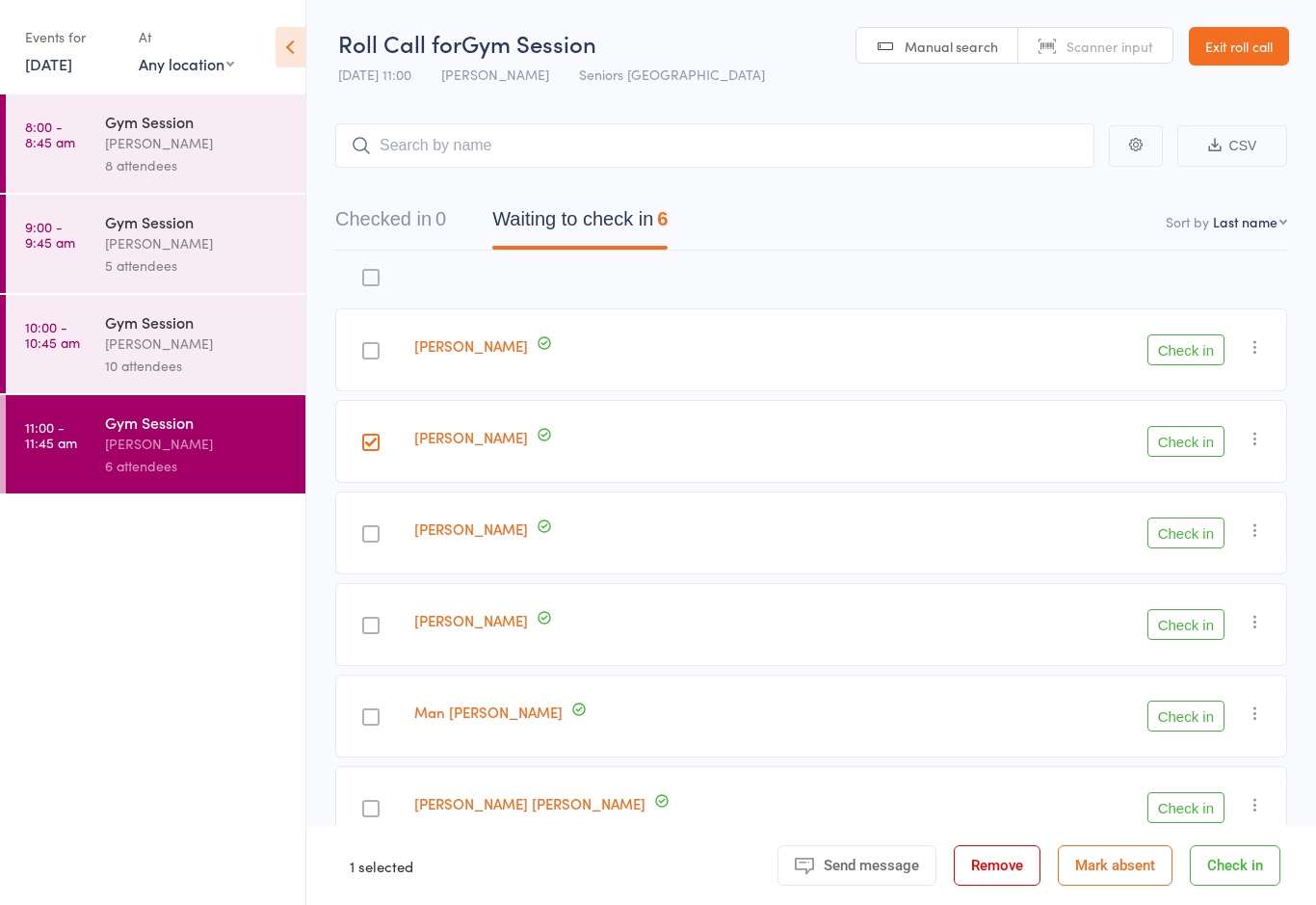
click at [404, 358] on div at bounding box center [370, 350] width 71 height 83
click at [379, 348] on div at bounding box center [370, 351] width 17 height 17
click at [366, 345] on input "checkbox" at bounding box center [366, 345] width 0 height 0
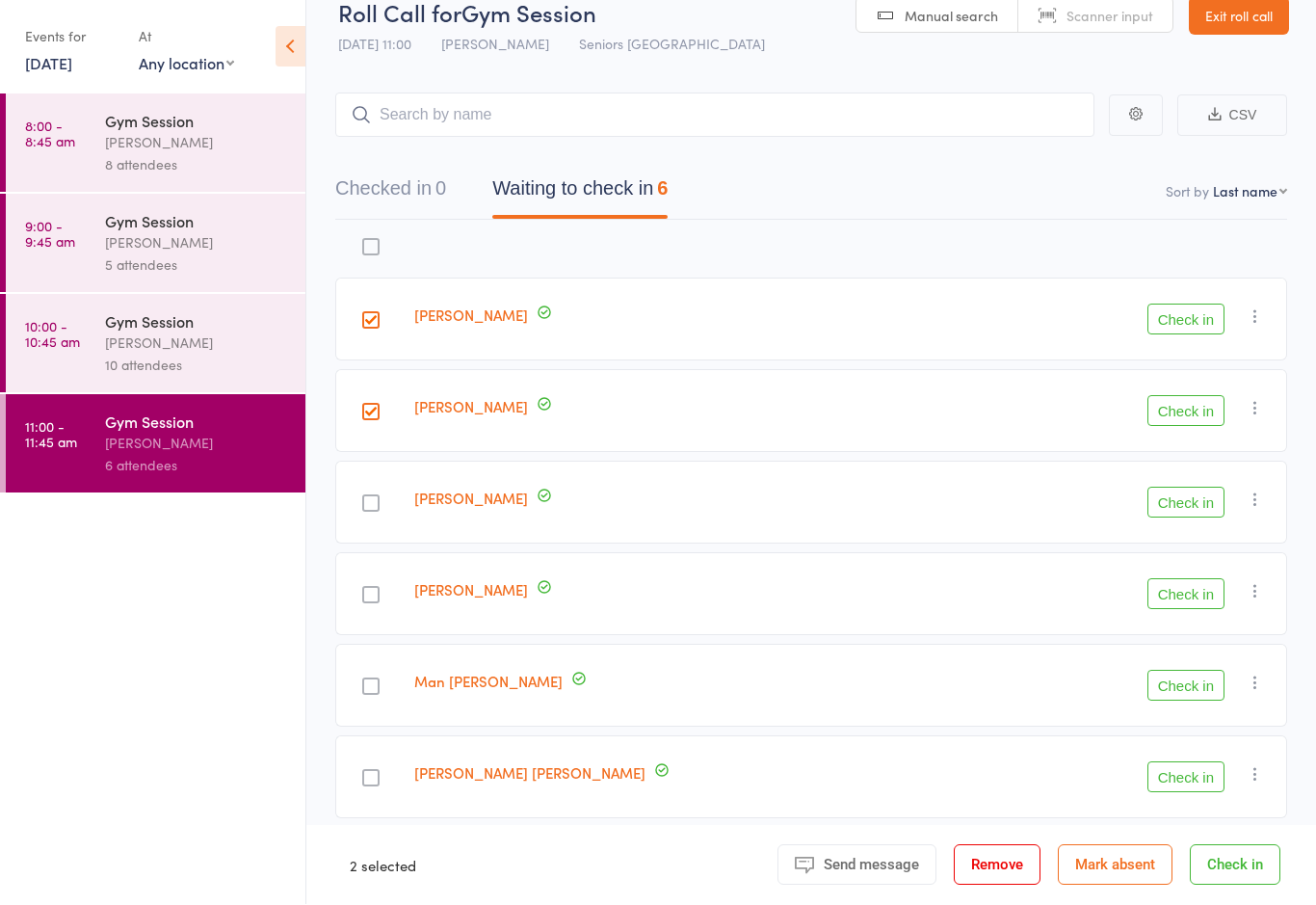
click at [1249, 865] on button "Check in" at bounding box center [1235, 865] width 91 height 41
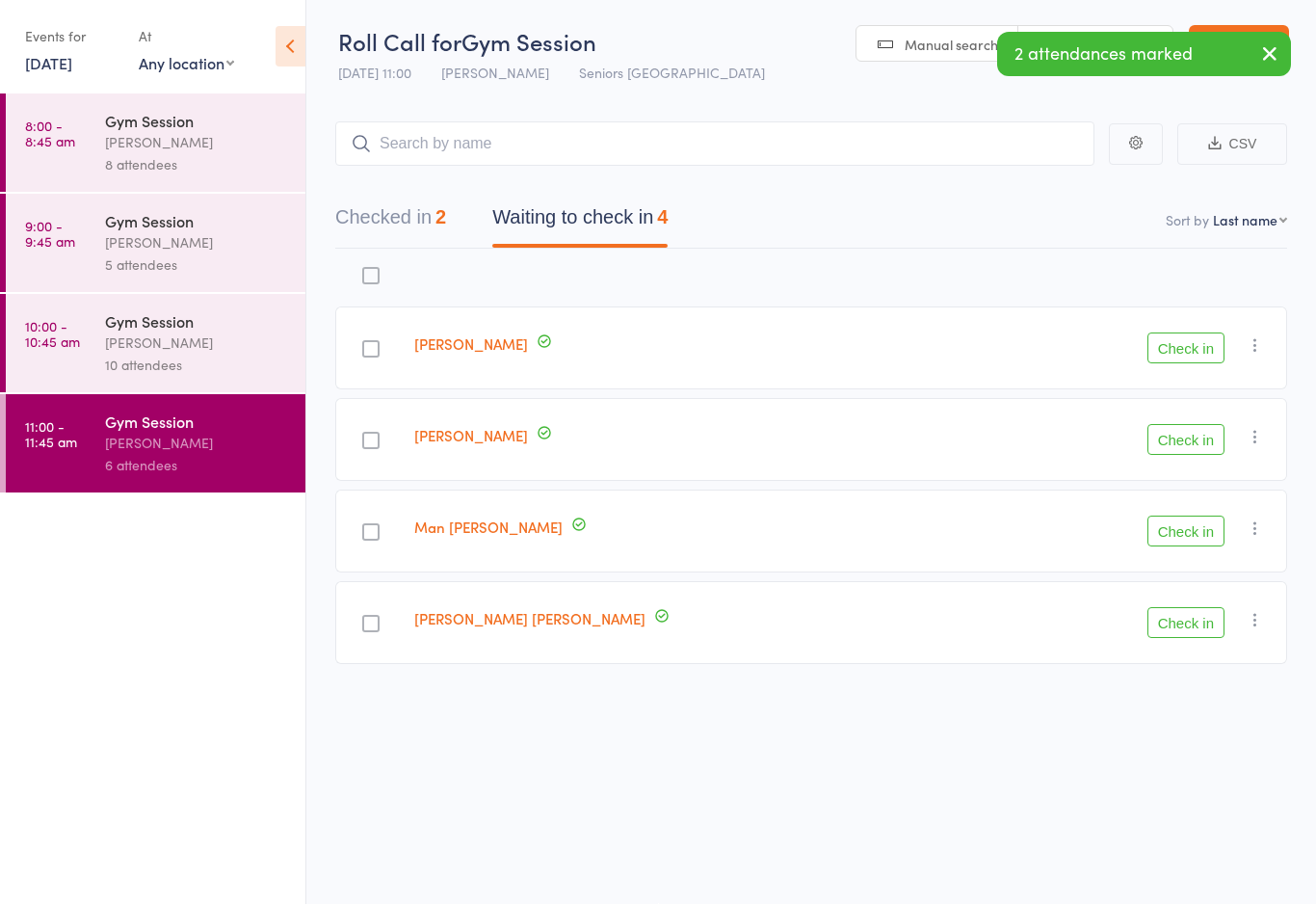
scroll to position [14, 0]
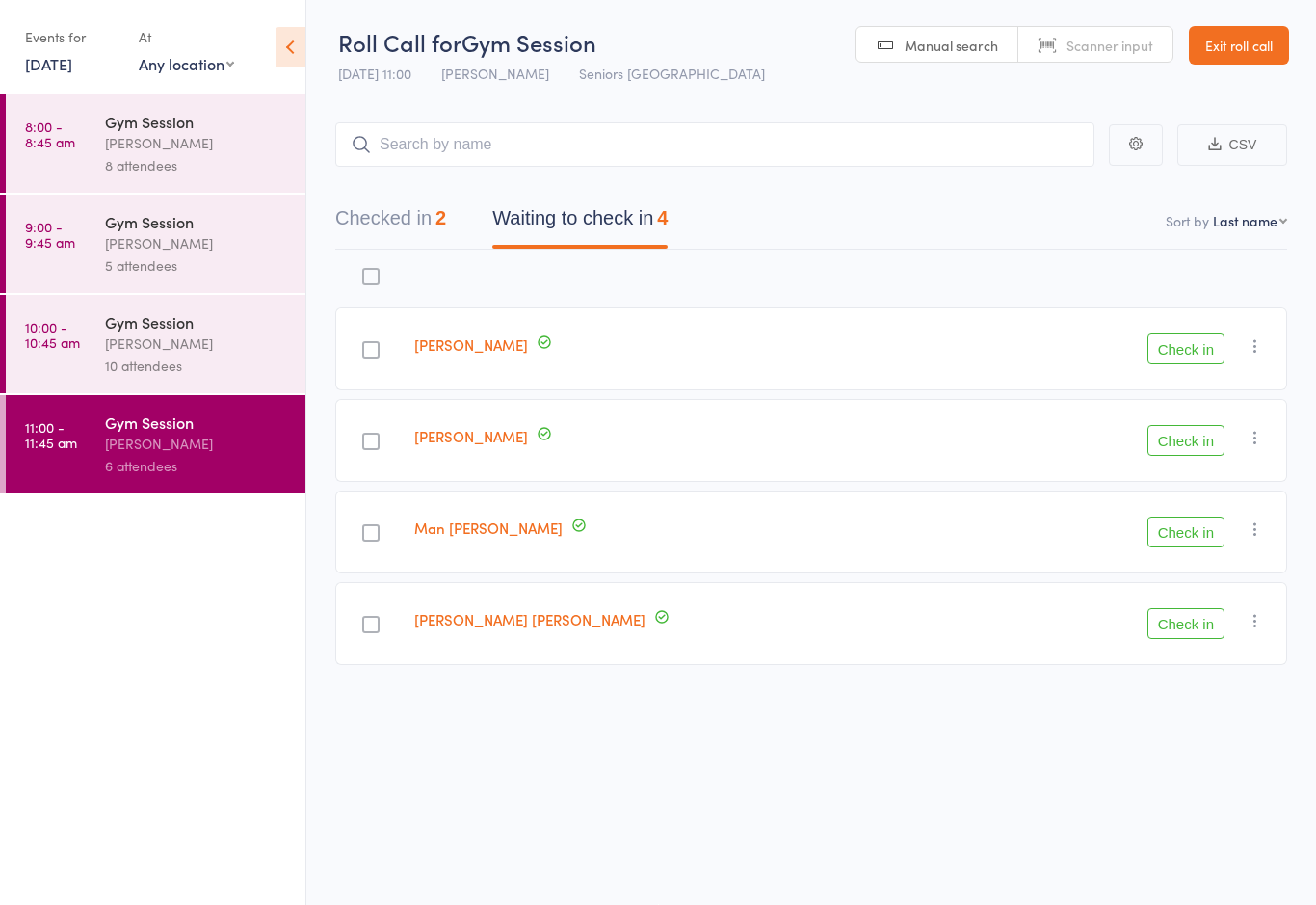
click at [1188, 353] on button "Check in" at bounding box center [1185, 349] width 77 height 31
click at [1184, 427] on button "Check in" at bounding box center [1185, 441] width 77 height 31
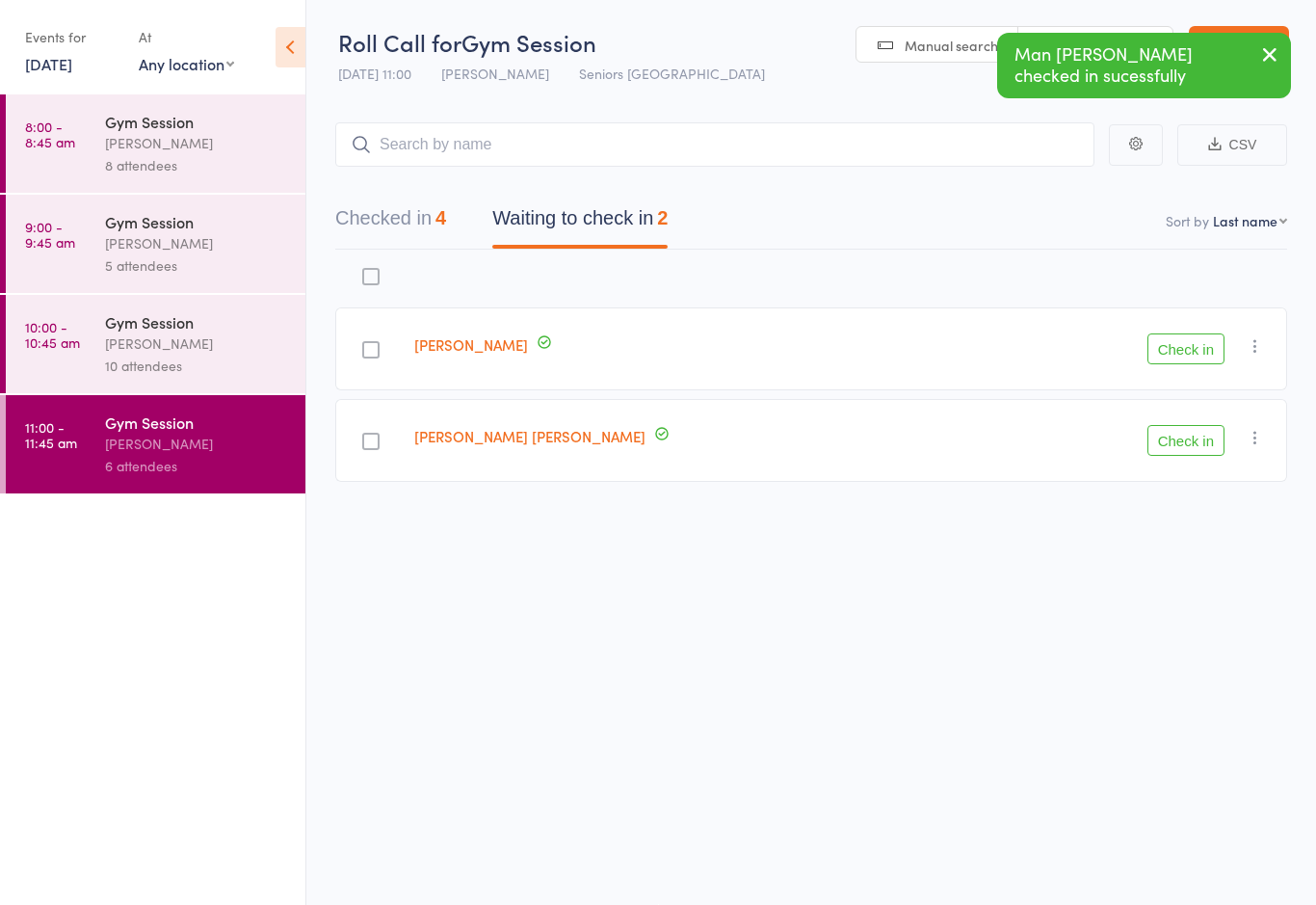
click at [1184, 432] on button "Check in" at bounding box center [1185, 441] width 77 height 31
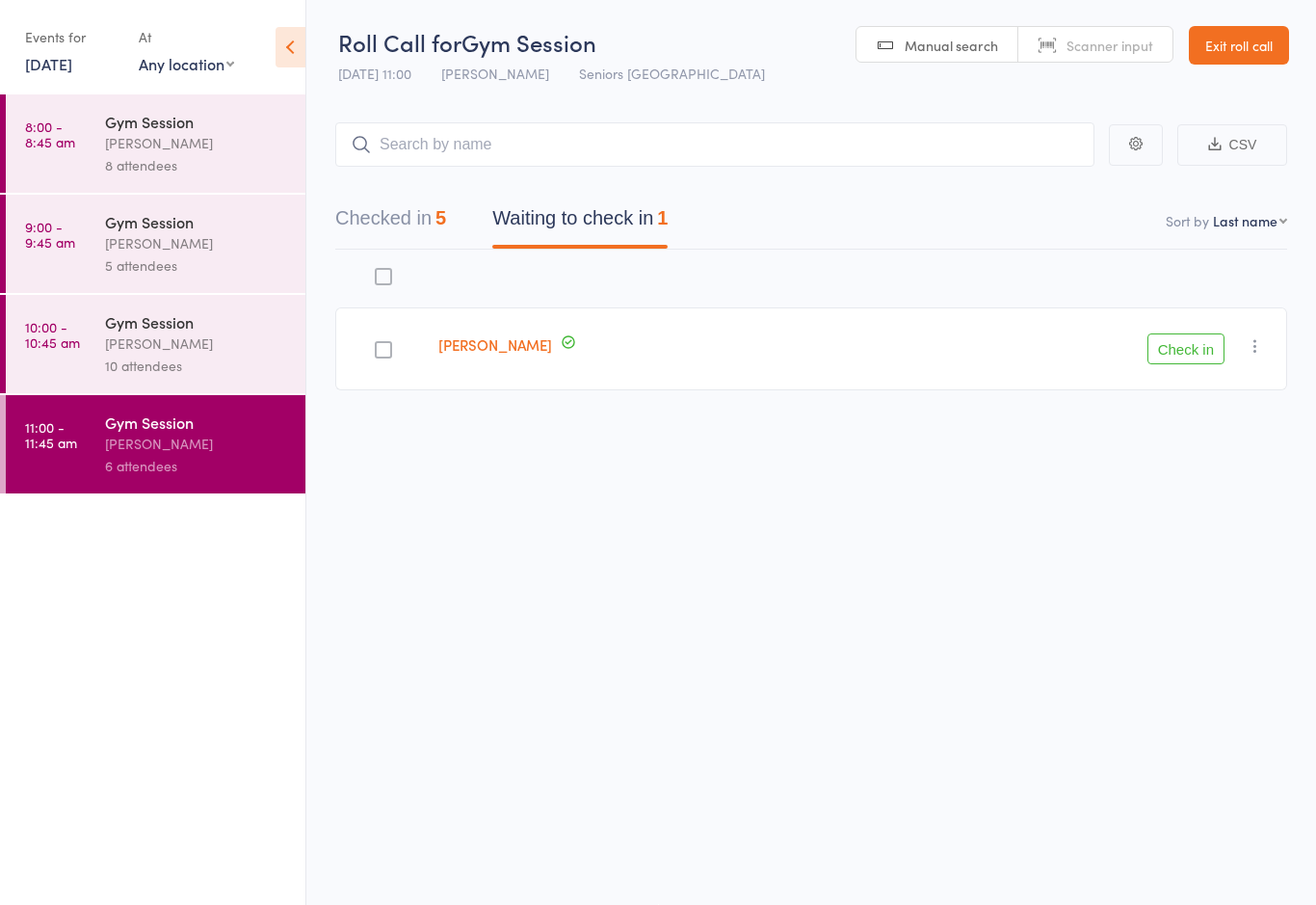
click at [1232, 211] on select "First name Last name Birthday [DATE]? Behind on payments? Check in time Next pa…" at bounding box center [1250, 220] width 74 height 19
click at [1199, 334] on button "Check in" at bounding box center [1185, 349] width 77 height 31
